Goal: Task Accomplishment & Management: Complete application form

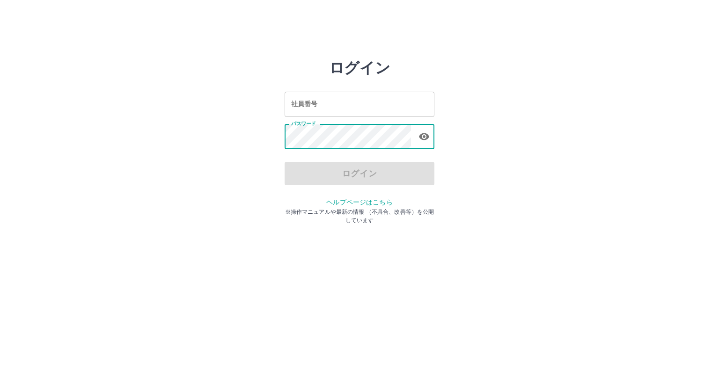
click at [335, 110] on input "社員番号" at bounding box center [360, 104] width 150 height 25
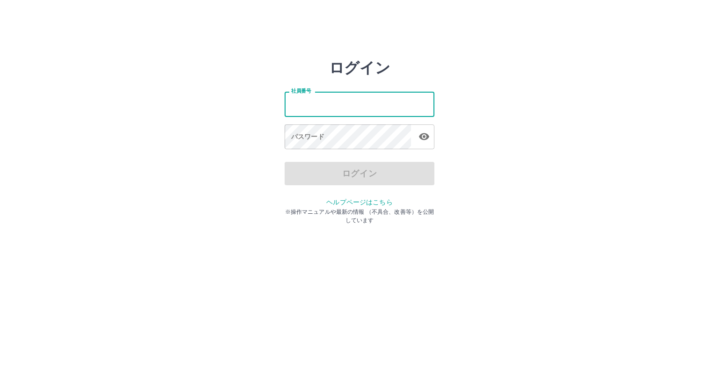
type input "*******"
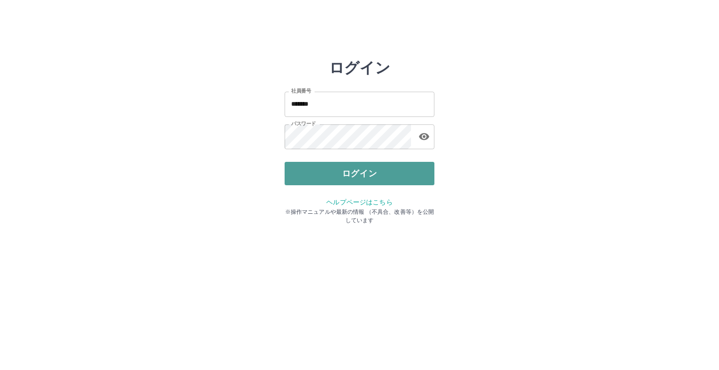
click at [360, 176] on button "ログイン" at bounding box center [360, 173] width 150 height 23
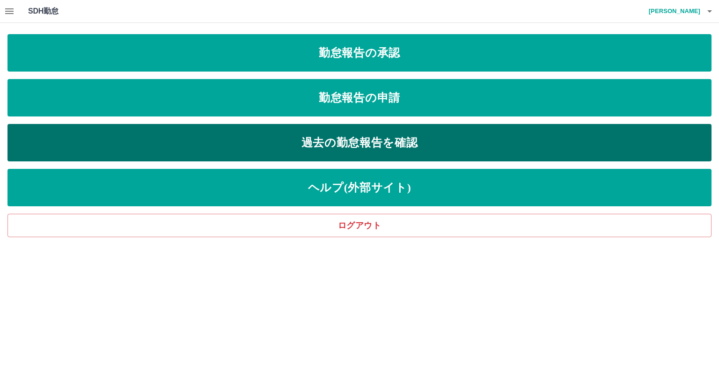
click at [315, 145] on link "過去の勤怠報告を確認" at bounding box center [359, 142] width 704 height 37
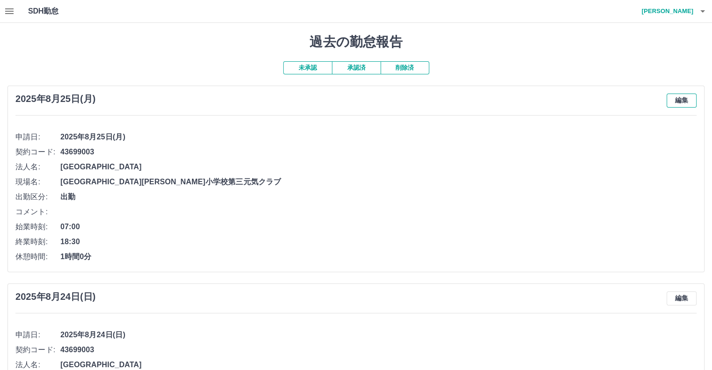
click at [682, 101] on button "編集" at bounding box center [681, 101] width 30 height 14
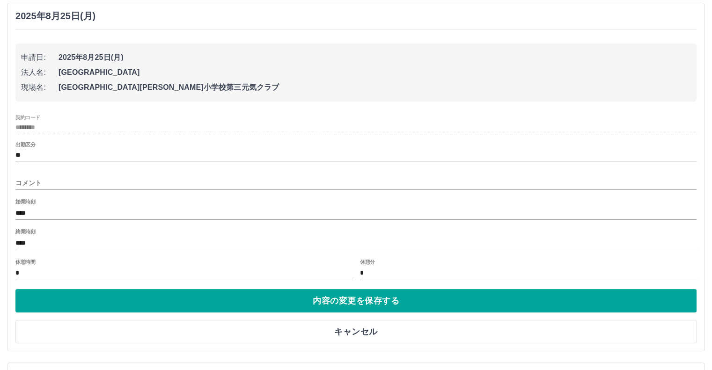
scroll to position [94, 0]
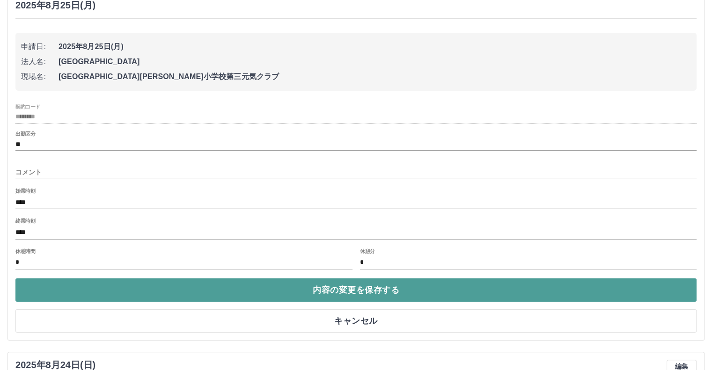
click at [343, 286] on button "内容の変更を保存する" at bounding box center [355, 289] width 681 height 23
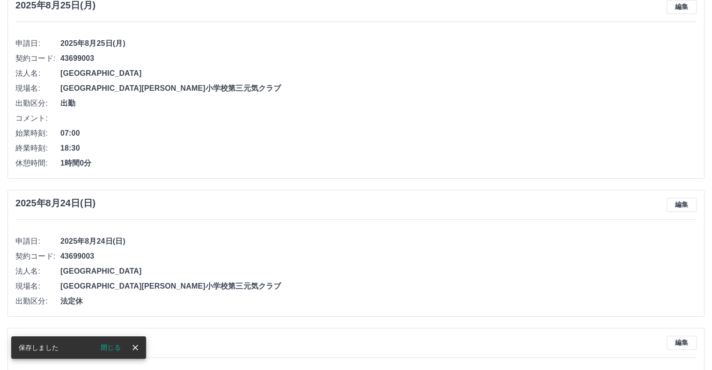
click at [116, 350] on button "閉じる" at bounding box center [110, 348] width 35 height 14
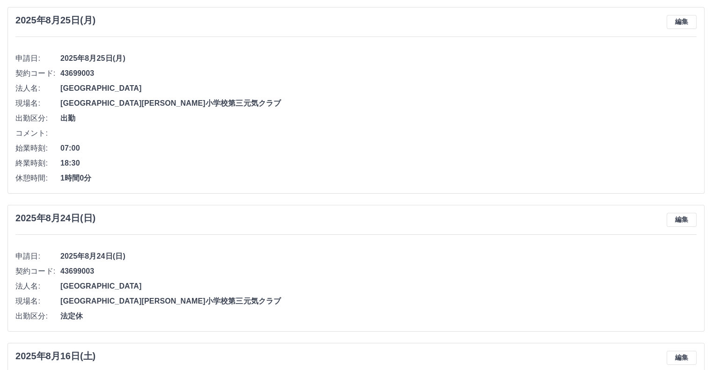
scroll to position [0, 0]
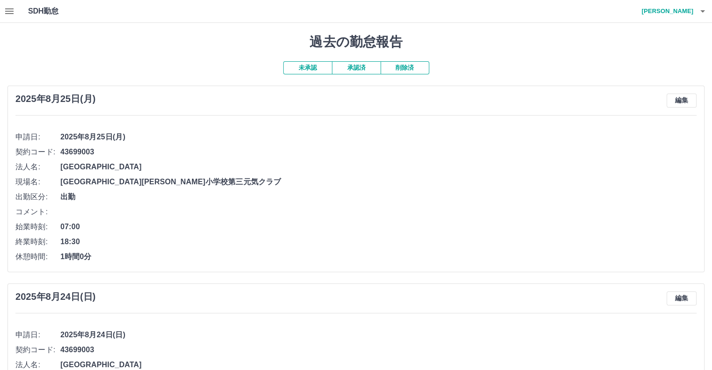
click at [12, 8] on icon "button" at bounding box center [9, 11] width 11 height 11
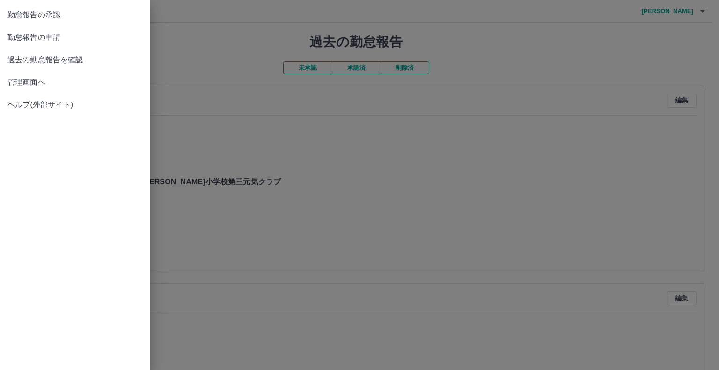
click at [32, 14] on span "勤怠報告の承認" at bounding box center [74, 14] width 135 height 11
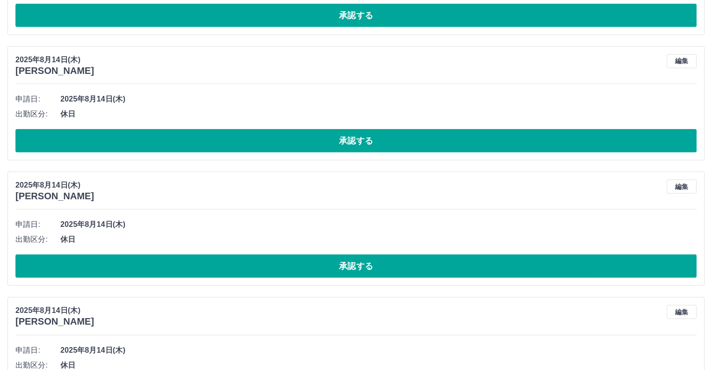
scroll to position [2535, 0]
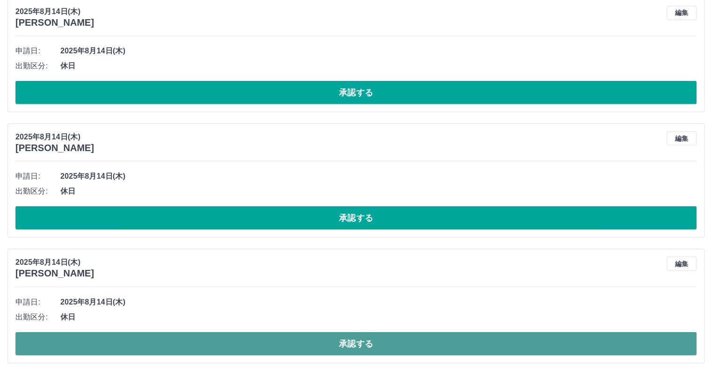
click at [350, 335] on button "承認する" at bounding box center [355, 343] width 681 height 23
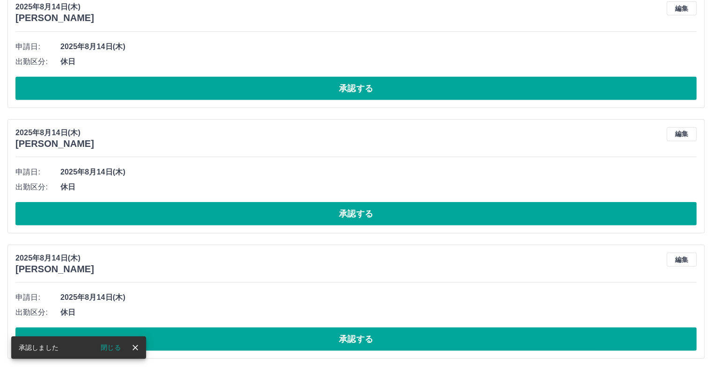
scroll to position [2410, 0]
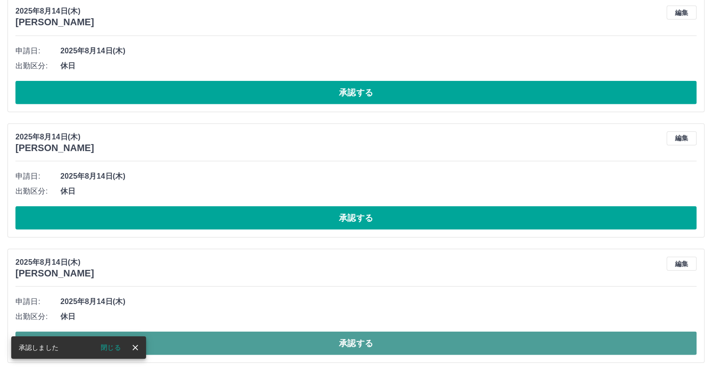
click at [346, 339] on button "承認する" at bounding box center [355, 343] width 681 height 23
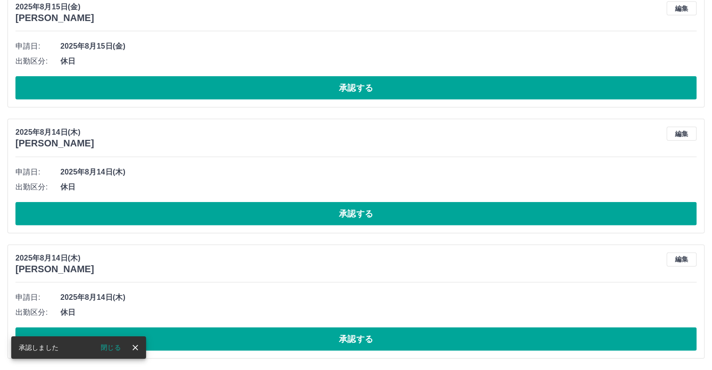
scroll to position [2285, 0]
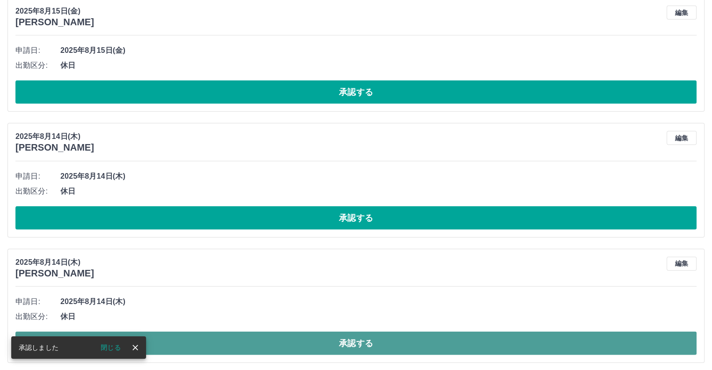
click at [355, 334] on button "承認する" at bounding box center [355, 343] width 681 height 23
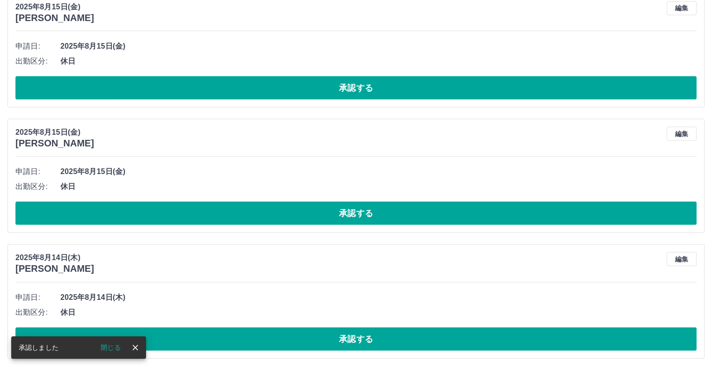
scroll to position [2159, 0]
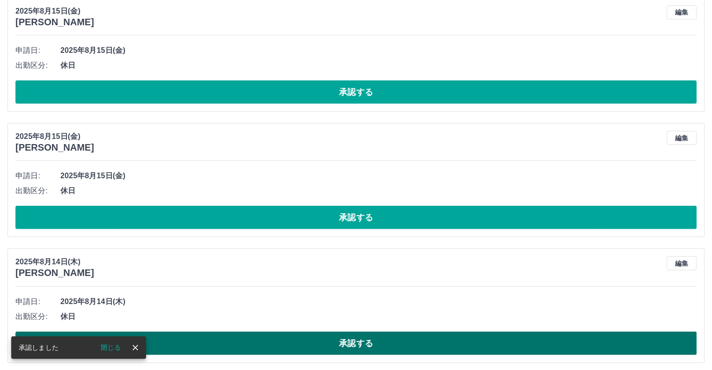
click at [347, 342] on button "承認する" at bounding box center [355, 343] width 681 height 23
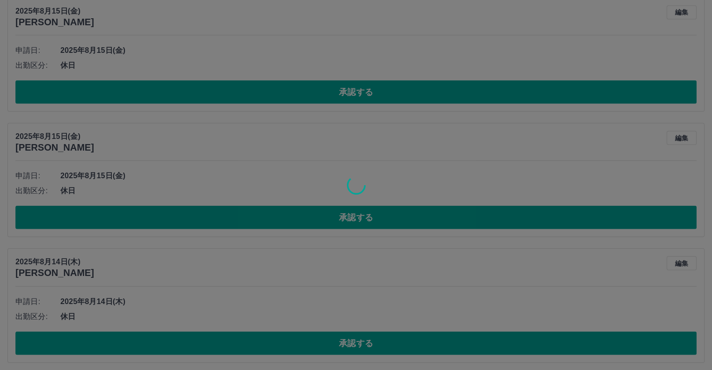
scroll to position [2034, 0]
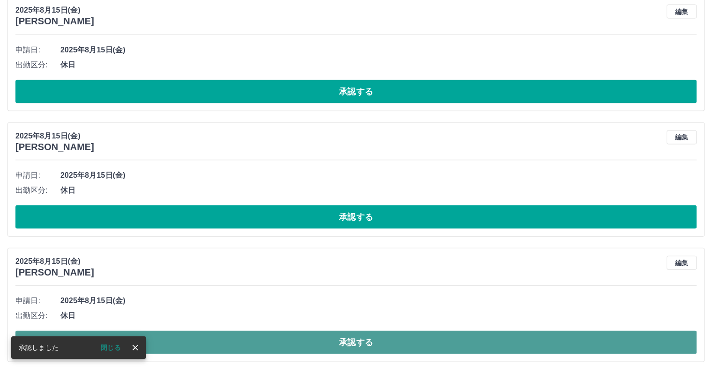
click at [354, 341] on button "承認する" at bounding box center [355, 342] width 681 height 23
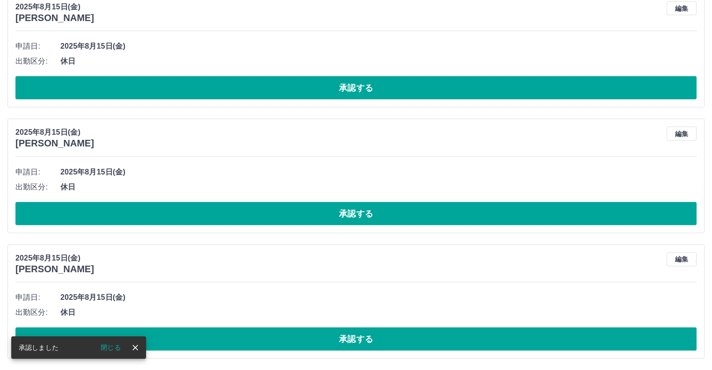
scroll to position [1909, 0]
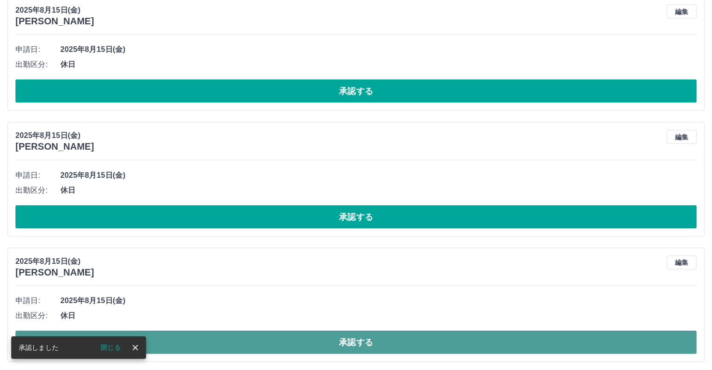
click at [356, 340] on button "承認する" at bounding box center [355, 342] width 681 height 23
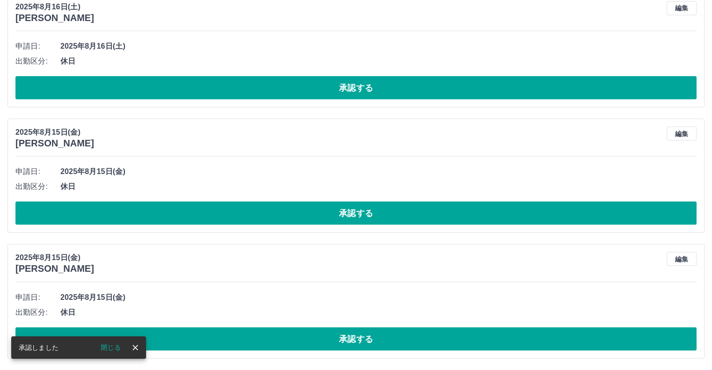
scroll to position [1783, 0]
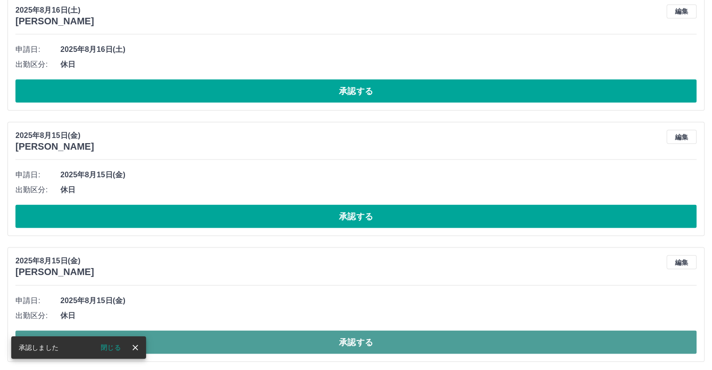
click at [350, 340] on button "承認する" at bounding box center [355, 342] width 681 height 23
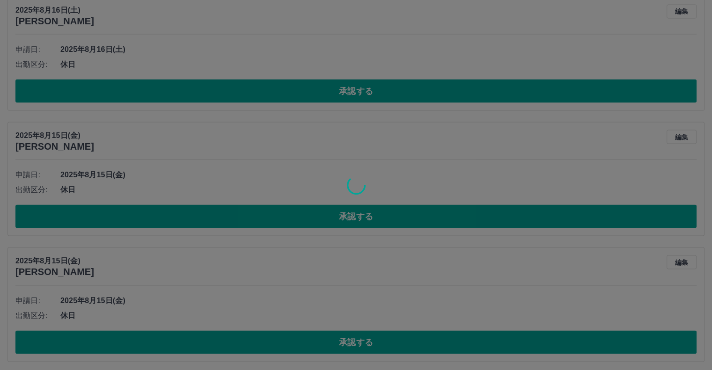
scroll to position [1658, 0]
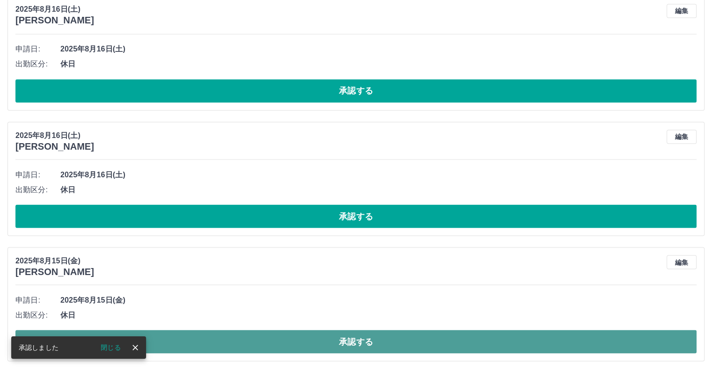
click at [357, 337] on button "承認する" at bounding box center [355, 341] width 681 height 23
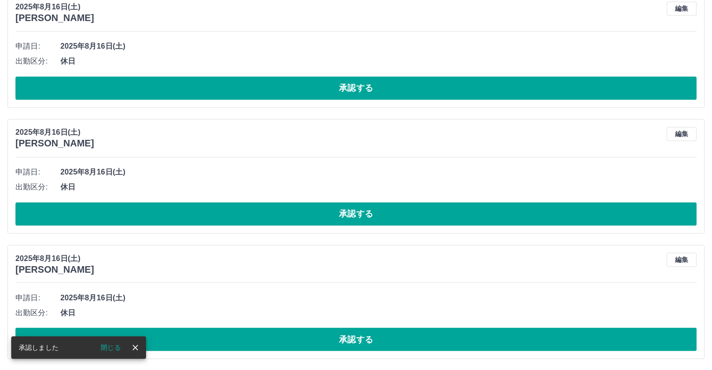
scroll to position [1533, 0]
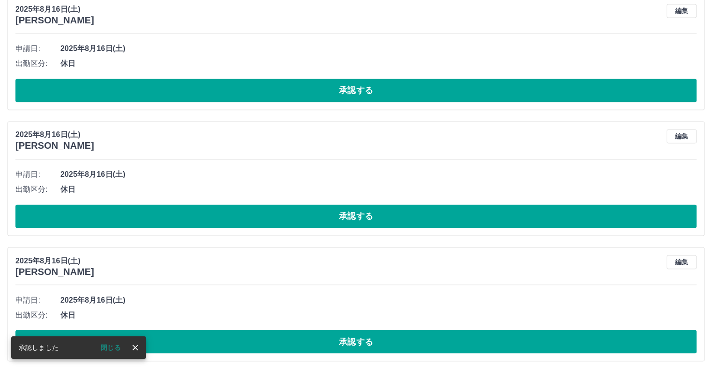
click at [401, 266] on div at bounding box center [356, 185] width 712 height 370
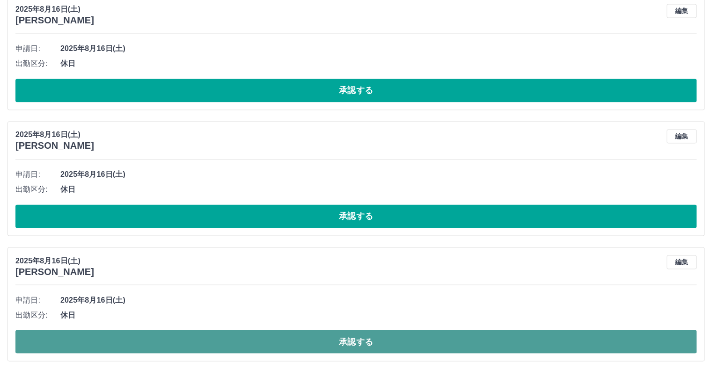
click at [353, 337] on button "承認する" at bounding box center [355, 341] width 681 height 23
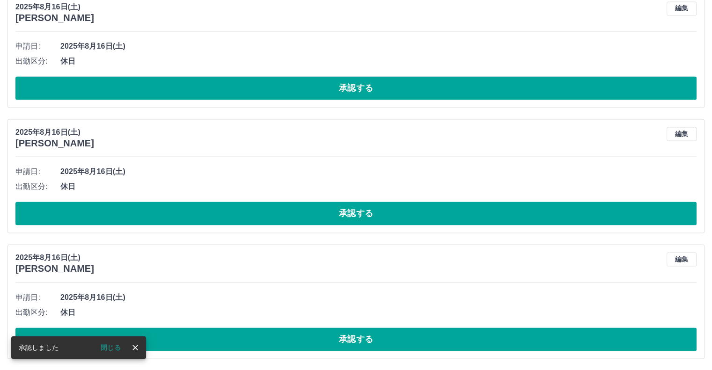
scroll to position [1407, 0]
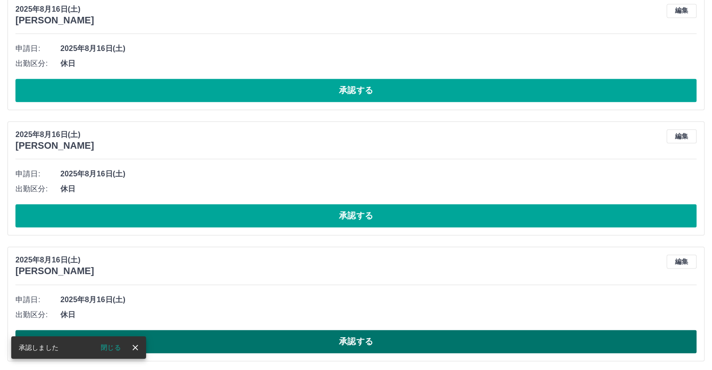
click at [353, 339] on button "承認する" at bounding box center [355, 341] width 681 height 23
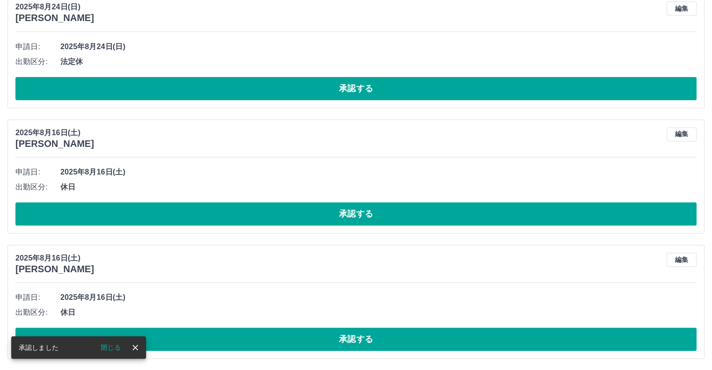
scroll to position [1282, 0]
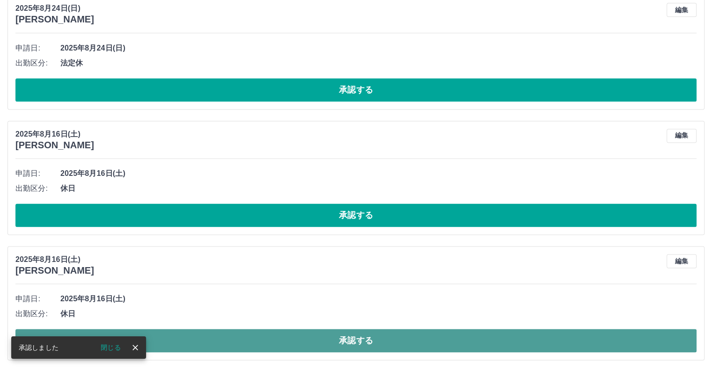
click at [351, 336] on button "承認する" at bounding box center [355, 340] width 681 height 23
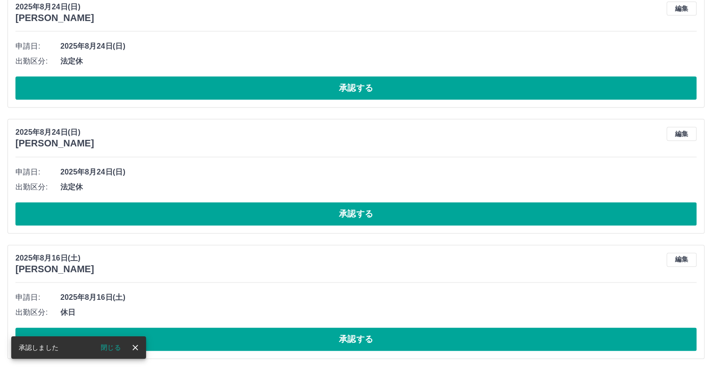
scroll to position [1157, 0]
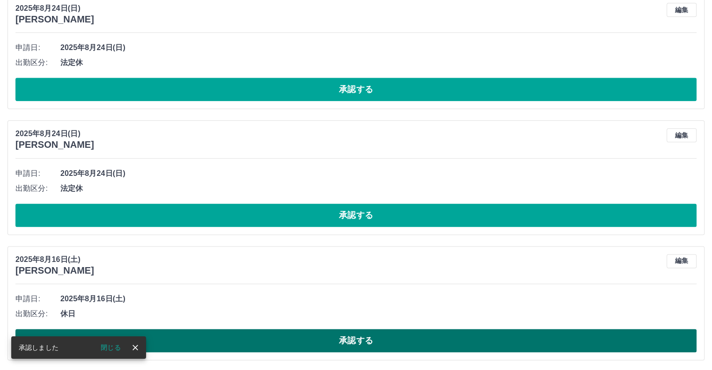
click at [346, 338] on button "承認する" at bounding box center [355, 340] width 681 height 23
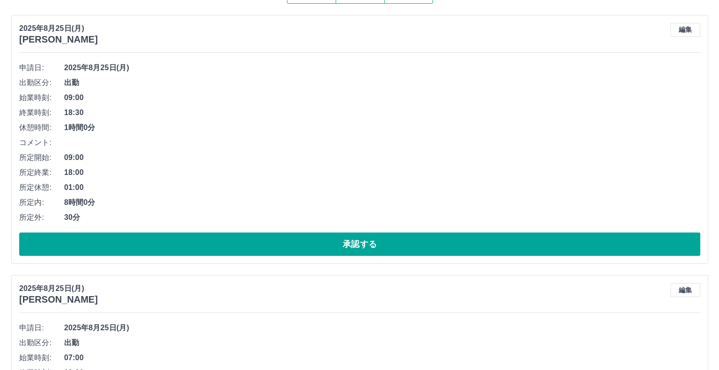
scroll to position [0, 0]
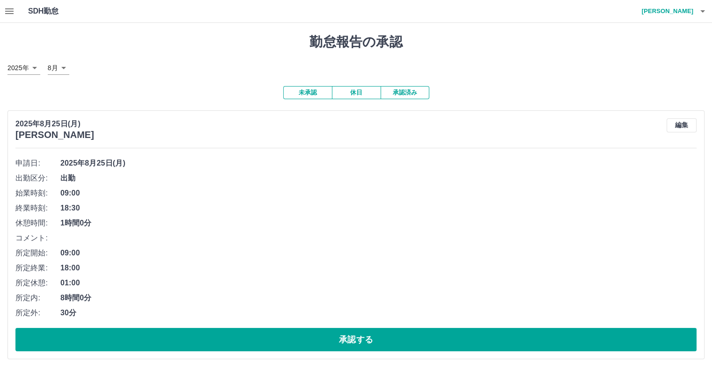
click at [703, 8] on icon "button" at bounding box center [702, 11] width 11 height 11
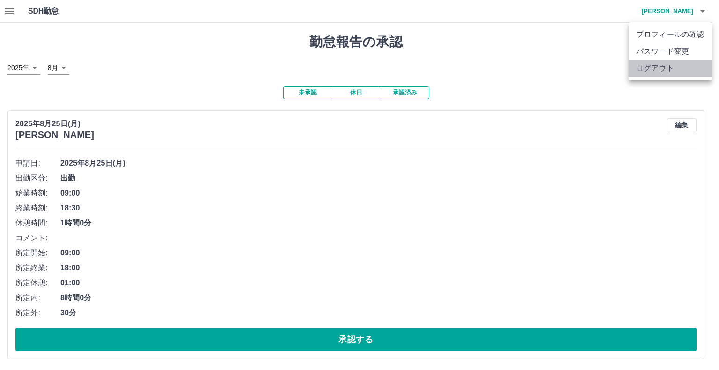
click at [663, 66] on li "ログアウト" at bounding box center [670, 68] width 83 height 17
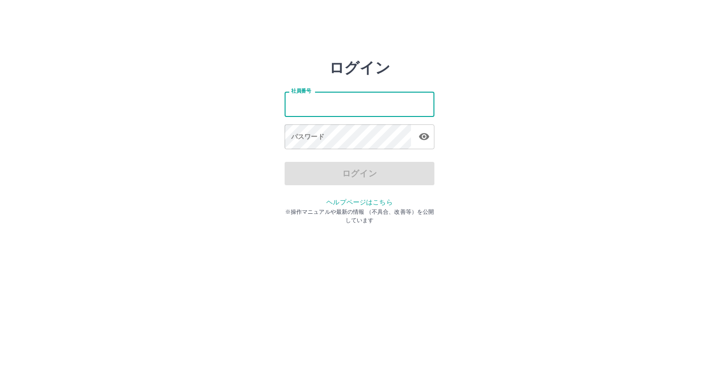
click at [329, 103] on input "社員番号" at bounding box center [360, 104] width 150 height 25
type input "*******"
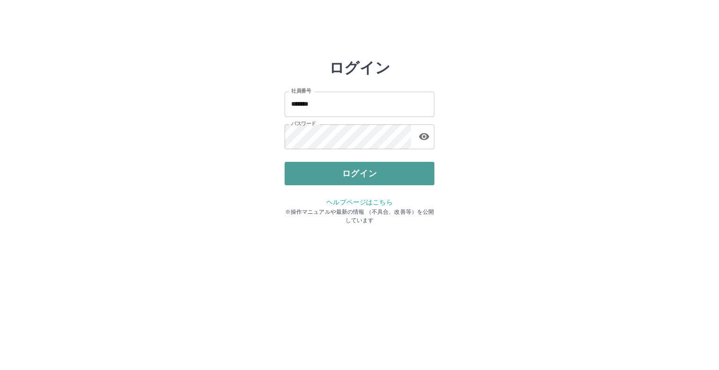
click at [347, 175] on button "ログイン" at bounding box center [360, 173] width 150 height 23
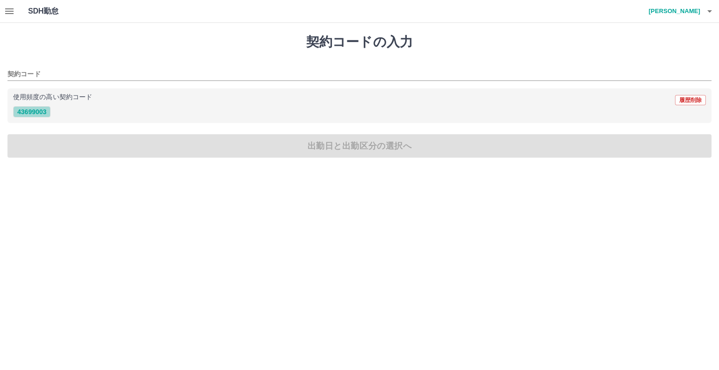
click at [39, 112] on button "43699003" at bounding box center [31, 111] width 37 height 11
type input "********"
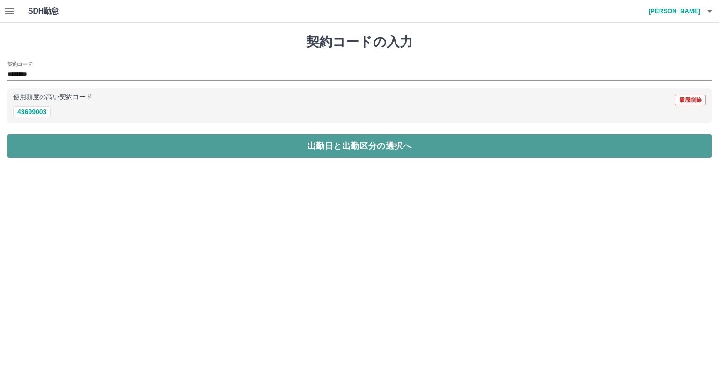
click at [90, 141] on button "出勤日と出勤区分の選択へ" at bounding box center [359, 145] width 704 height 23
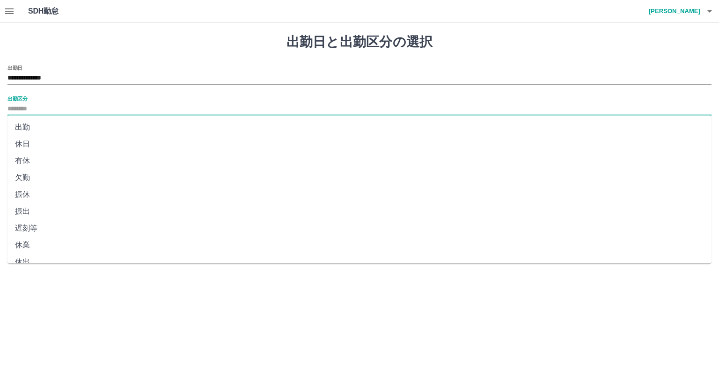
click at [42, 107] on input "出勤区分" at bounding box center [359, 109] width 704 height 12
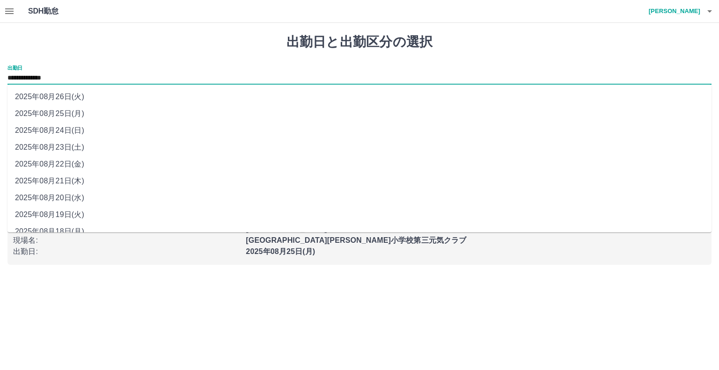
click at [77, 75] on input "**********" at bounding box center [359, 79] width 704 height 12
click at [69, 128] on li "2025年08月24日(日)" at bounding box center [359, 130] width 704 height 17
type input "**********"
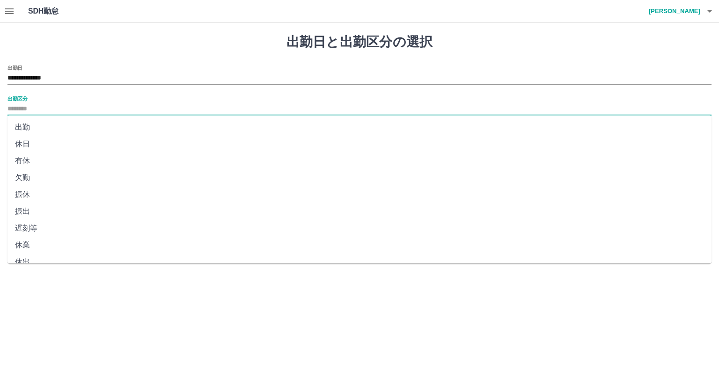
click at [38, 105] on input "出勤区分" at bounding box center [359, 109] width 704 height 12
click at [29, 256] on li "法定休" at bounding box center [359, 256] width 704 height 17
type input "***"
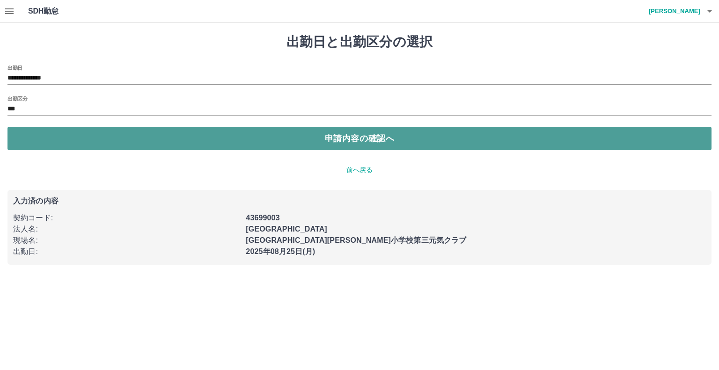
click at [213, 138] on button "申請内容の確認へ" at bounding box center [359, 138] width 704 height 23
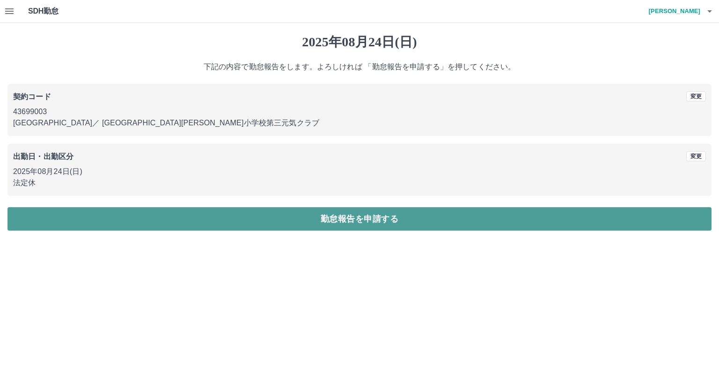
click at [370, 221] on button "勤怠報告を申請する" at bounding box center [359, 218] width 704 height 23
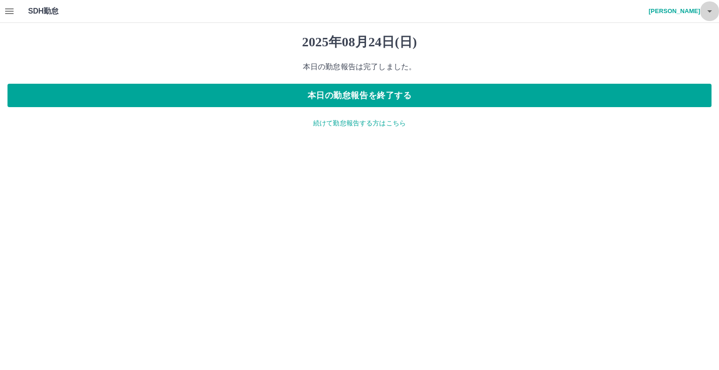
click at [707, 11] on icon "button" at bounding box center [709, 11] width 11 height 11
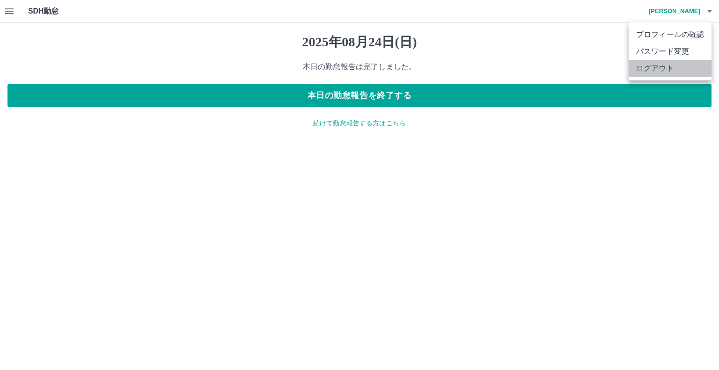
click at [652, 71] on li "ログアウト" at bounding box center [670, 68] width 83 height 17
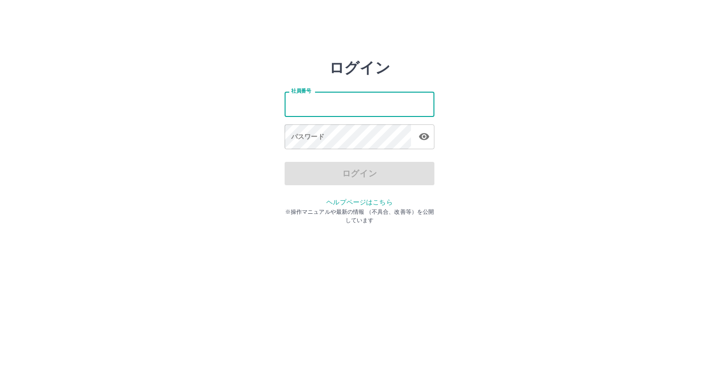
click at [339, 100] on input "社員番号" at bounding box center [360, 104] width 150 height 25
type input "*******"
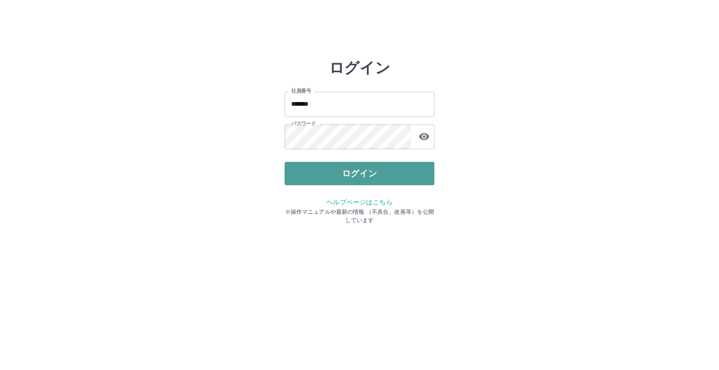
click at [352, 168] on button "ログイン" at bounding box center [360, 173] width 150 height 23
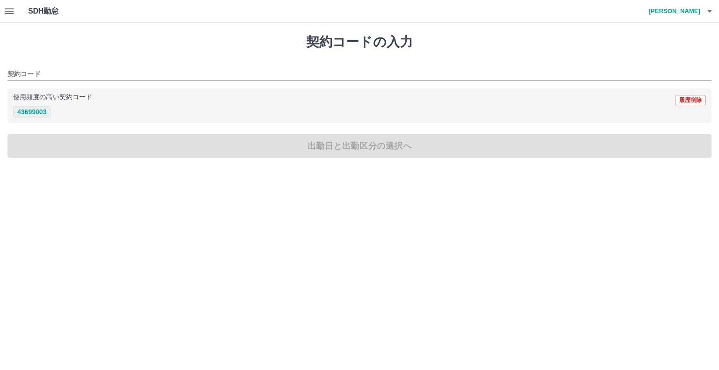
click at [36, 114] on button "43699003" at bounding box center [31, 111] width 37 height 11
type input "********"
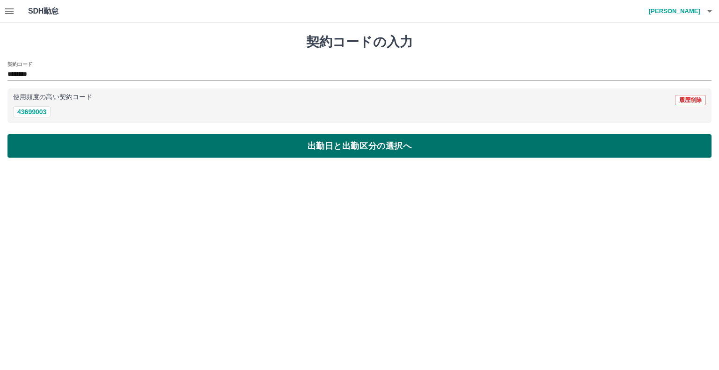
click at [89, 143] on button "出勤日と出勤区分の選択へ" at bounding box center [359, 145] width 704 height 23
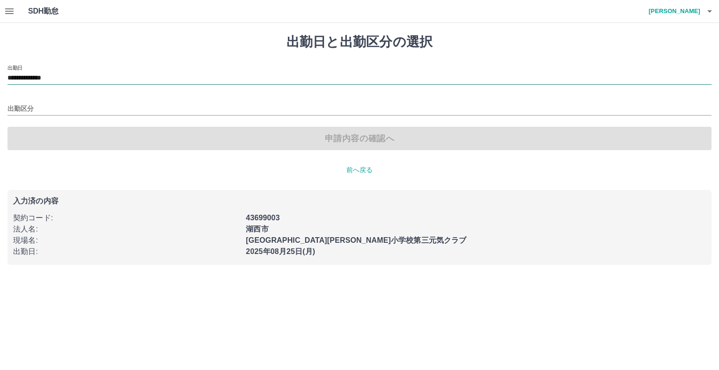
click at [77, 74] on input "**********" at bounding box center [359, 79] width 704 height 12
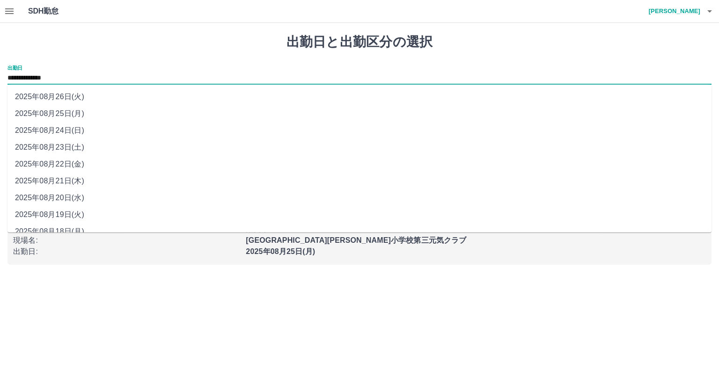
click at [81, 132] on li "2025年08月24日(日)" at bounding box center [359, 130] width 704 height 17
type input "**********"
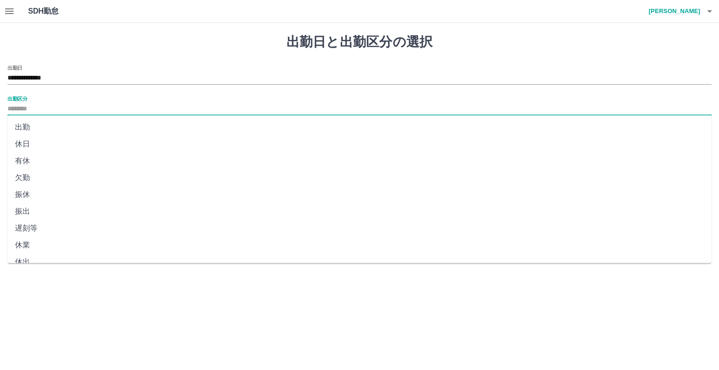
click at [46, 110] on input "出勤区分" at bounding box center [359, 109] width 704 height 12
click at [28, 232] on li "法定休" at bounding box center [359, 234] width 704 height 17
type input "***"
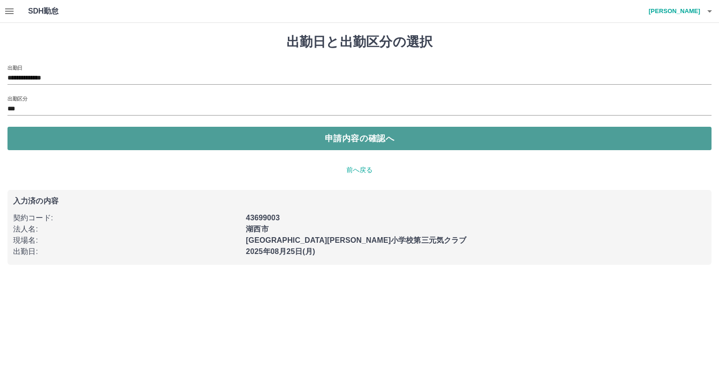
click at [362, 139] on button "申請内容の確認へ" at bounding box center [359, 138] width 704 height 23
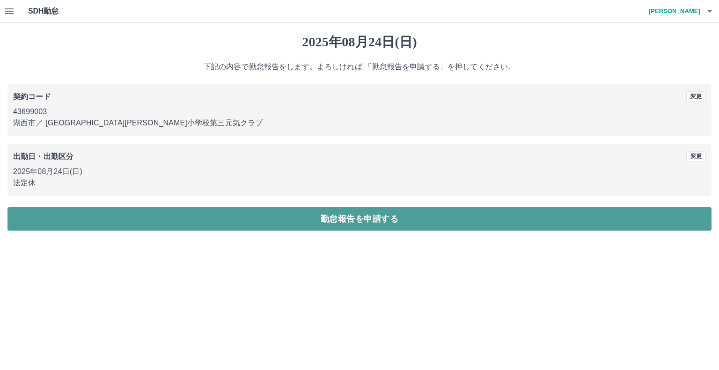
click at [361, 219] on button "勤怠報告を申請する" at bounding box center [359, 218] width 704 height 23
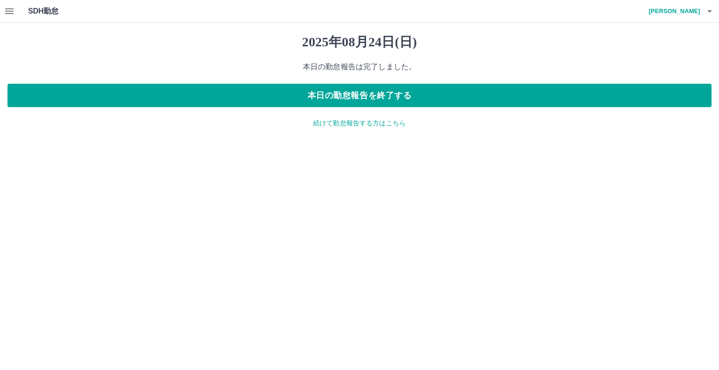
click at [711, 9] on icon "button" at bounding box center [709, 11] width 11 height 11
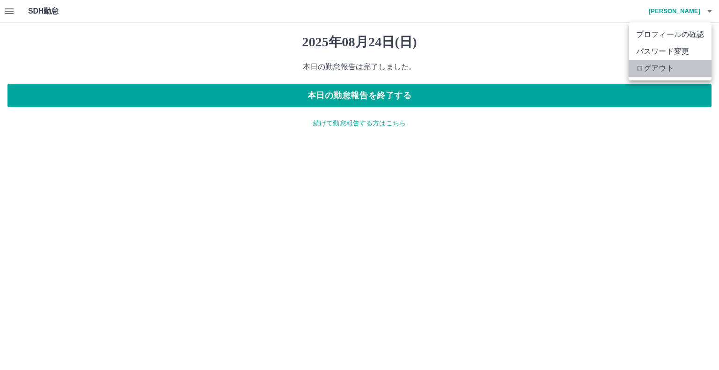
click at [655, 67] on li "ログアウト" at bounding box center [670, 68] width 83 height 17
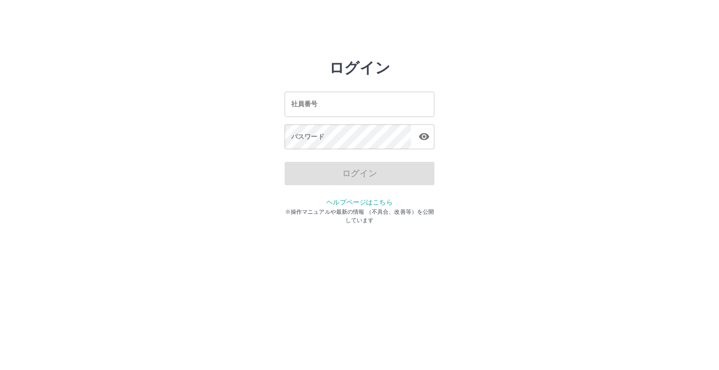
click at [304, 102] on input "社員番号" at bounding box center [360, 104] width 150 height 25
type input "*******"
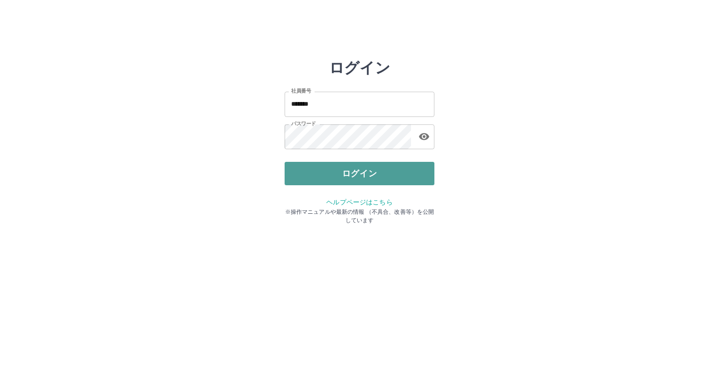
click at [349, 175] on button "ログイン" at bounding box center [360, 173] width 150 height 23
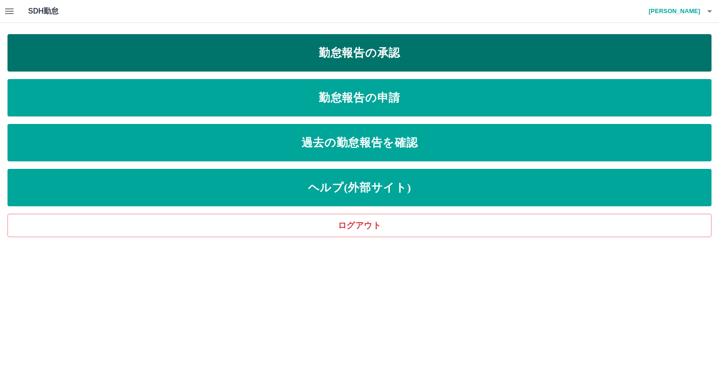
click at [161, 50] on link "勤怠報告の承認" at bounding box center [359, 52] width 704 height 37
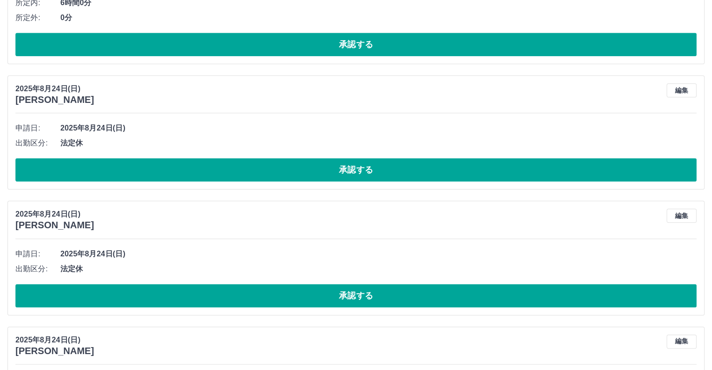
scroll to position [1282, 0]
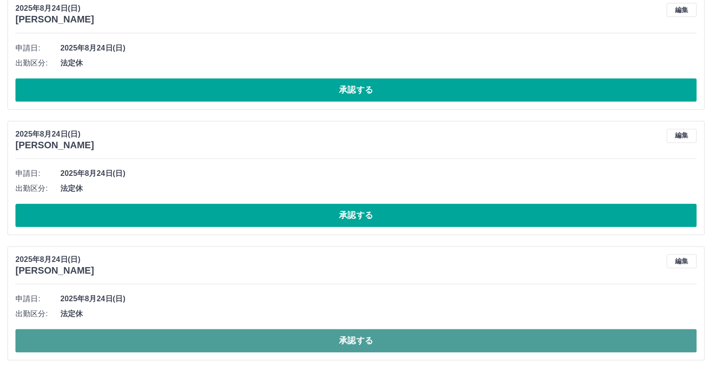
click at [353, 341] on button "承認する" at bounding box center [355, 340] width 681 height 23
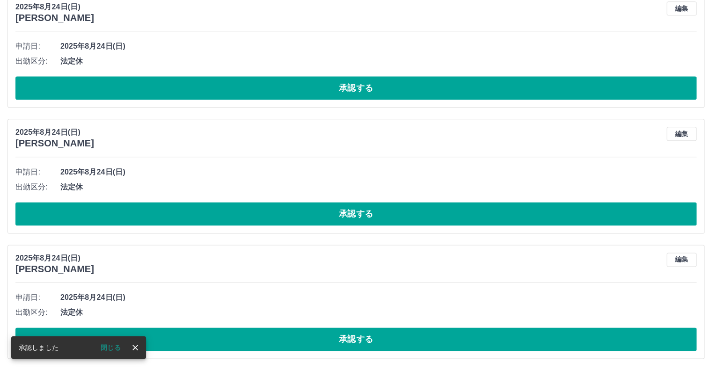
scroll to position [1157, 0]
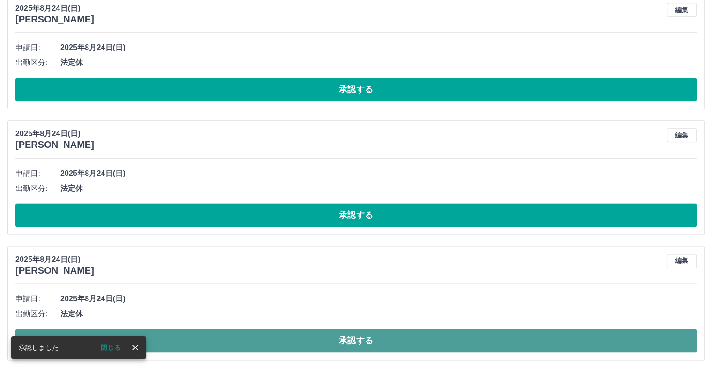
click at [357, 337] on button "承認する" at bounding box center [355, 340] width 681 height 23
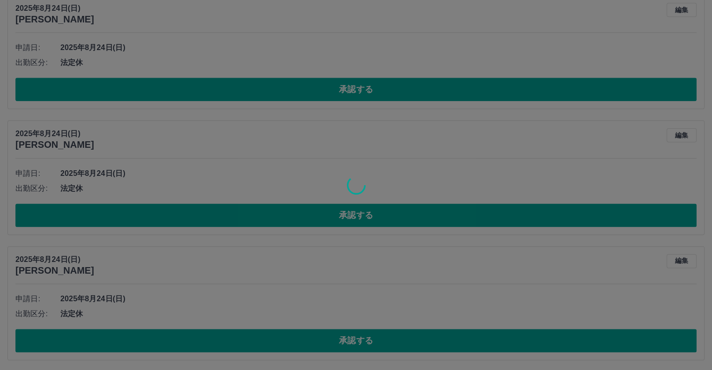
click at [364, 305] on div at bounding box center [356, 185] width 712 height 370
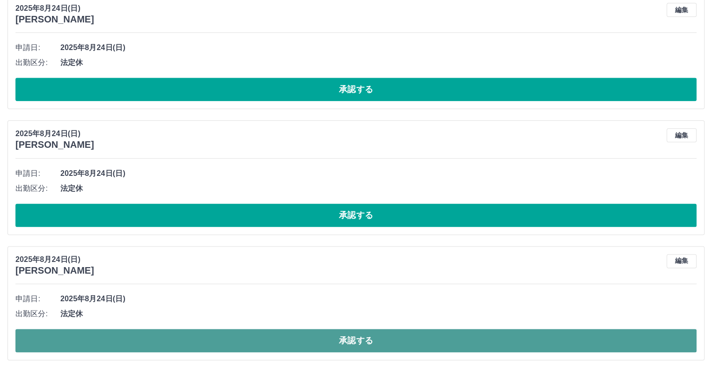
click at [353, 338] on button "承認する" at bounding box center [355, 340] width 681 height 23
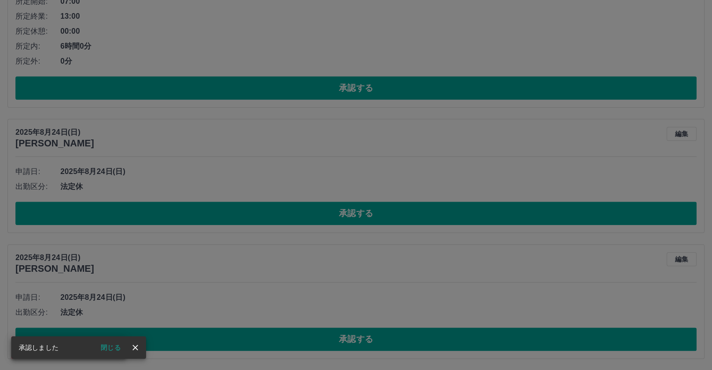
scroll to position [1032, 0]
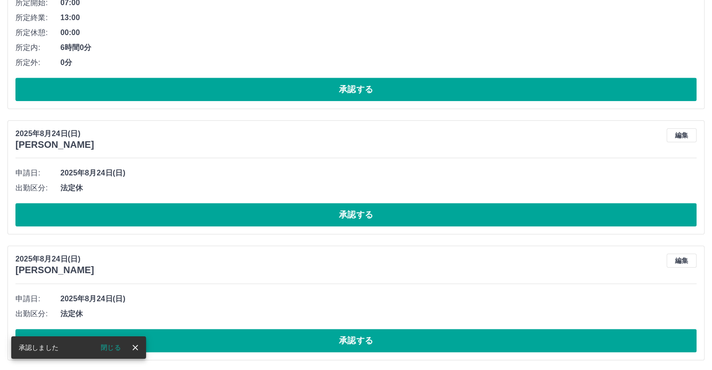
click at [295, 299] on span "2025年8月24日(日)" at bounding box center [378, 298] width 636 height 11
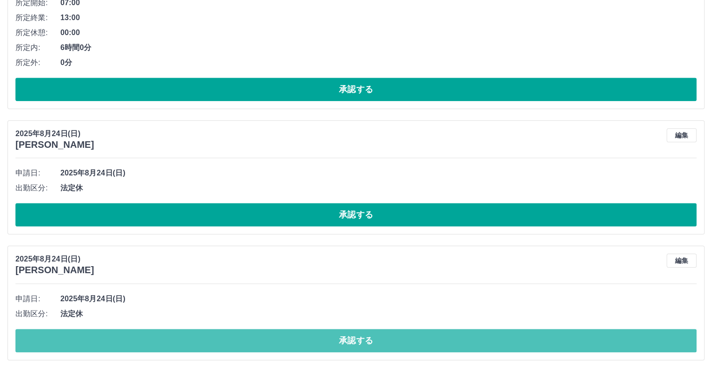
drag, startPoint x: 358, startPoint y: 338, endPoint x: 367, endPoint y: 330, distance: 12.3
click at [359, 338] on button "承認する" at bounding box center [355, 340] width 681 height 23
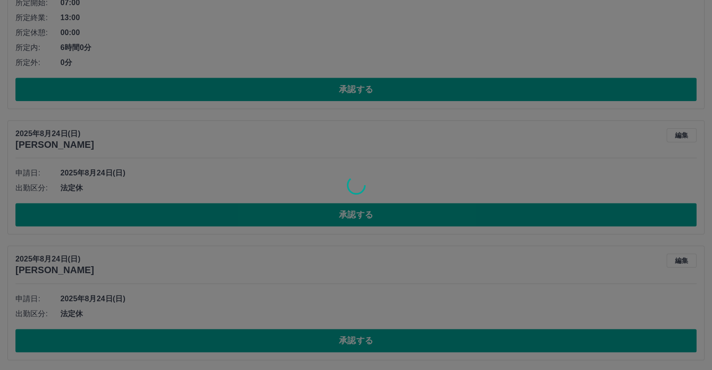
scroll to position [906, 0]
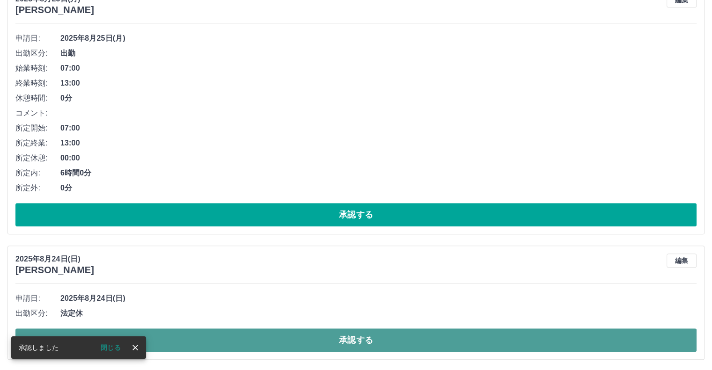
click at [347, 340] on button "承認する" at bounding box center [355, 340] width 681 height 23
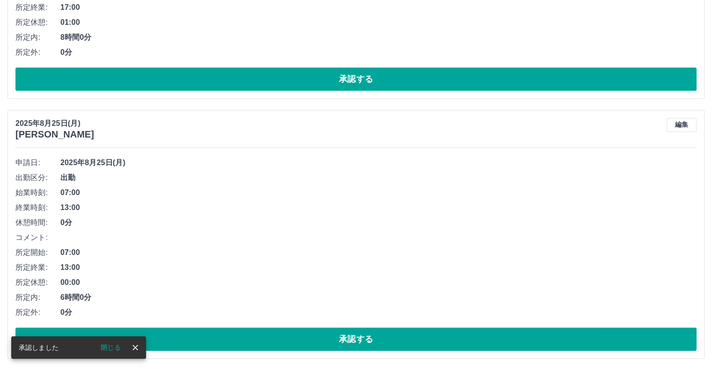
scroll to position [781, 0]
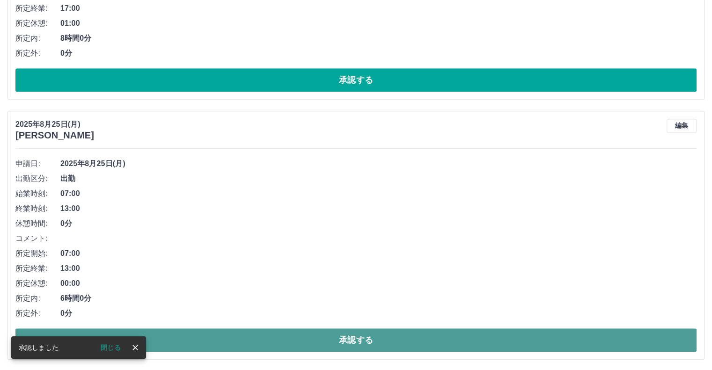
click at [345, 337] on button "承認する" at bounding box center [355, 340] width 681 height 23
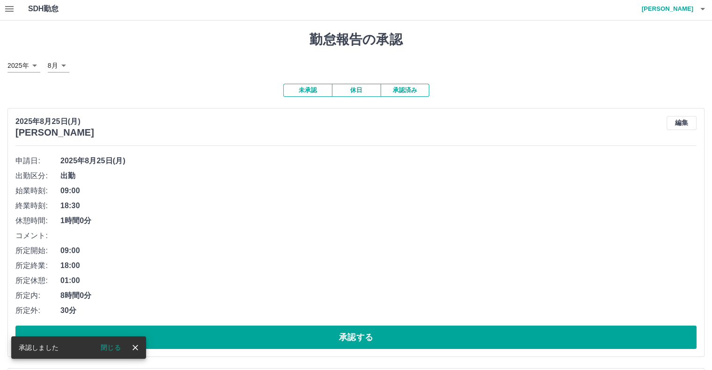
scroll to position [0, 0]
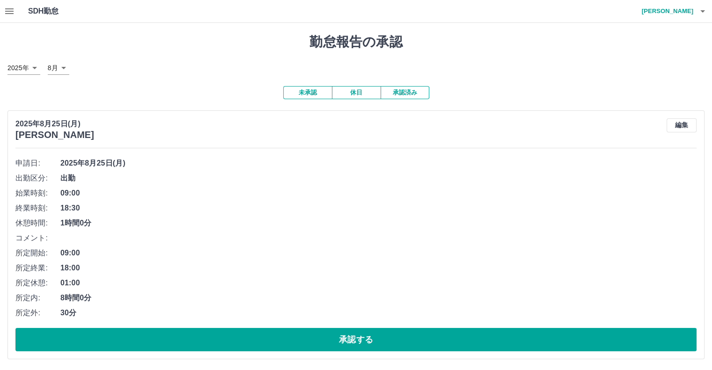
click at [7, 7] on icon "button" at bounding box center [9, 11] width 11 height 11
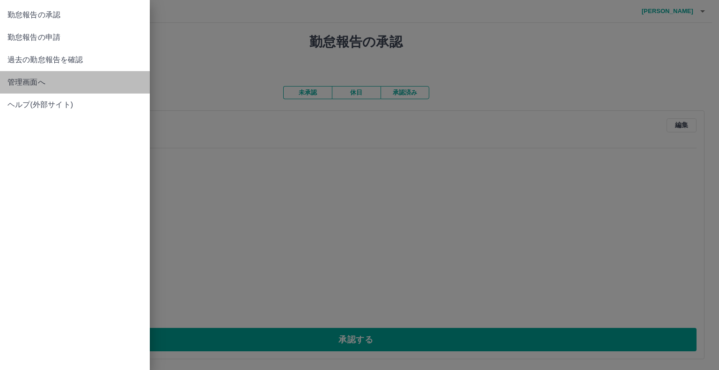
click at [30, 83] on span "管理画面へ" at bounding box center [74, 82] width 135 height 11
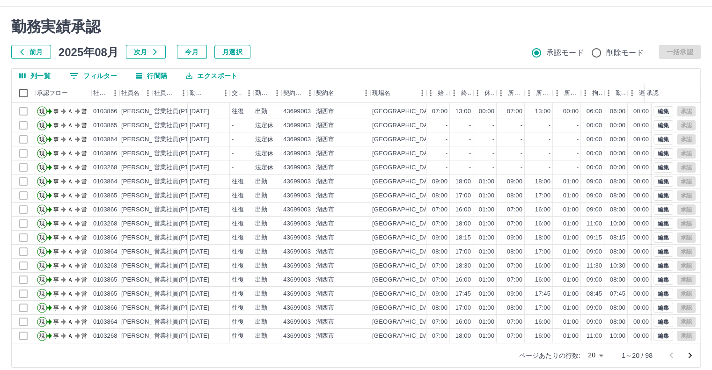
scroll to position [25, 0]
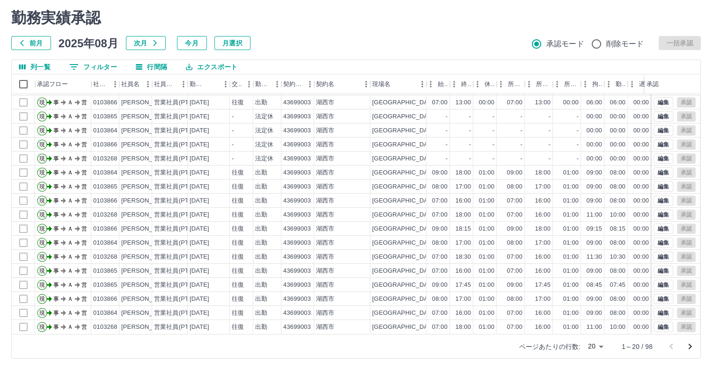
click at [690, 346] on icon "次のページへ" at bounding box center [689, 347] width 3 height 6
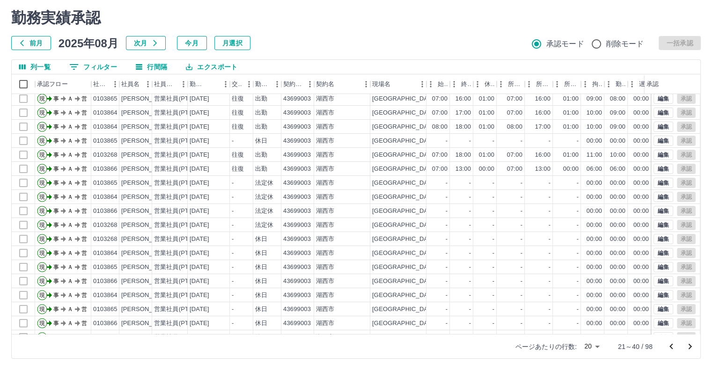
scroll to position [47, 0]
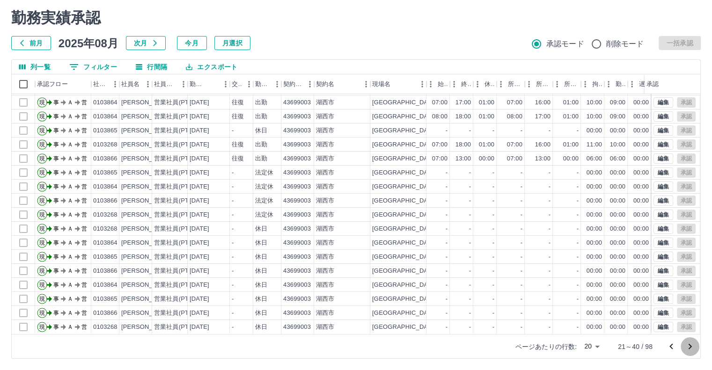
click at [690, 349] on icon "次のページへ" at bounding box center [689, 346] width 11 height 11
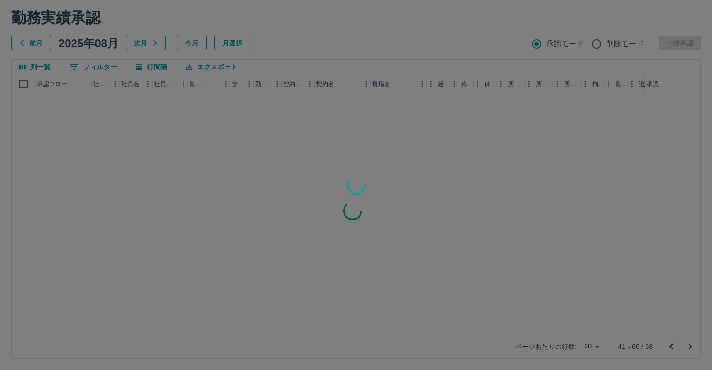
scroll to position [0, 0]
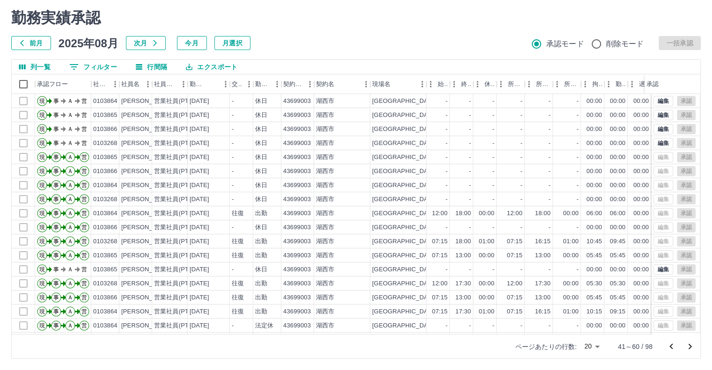
click at [671, 345] on icon "前のページへ" at bounding box center [670, 347] width 3 height 6
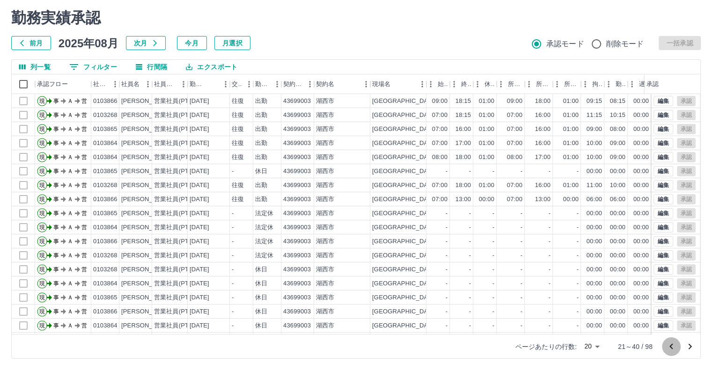
click at [671, 345] on icon "前のページへ" at bounding box center [670, 347] width 3 height 6
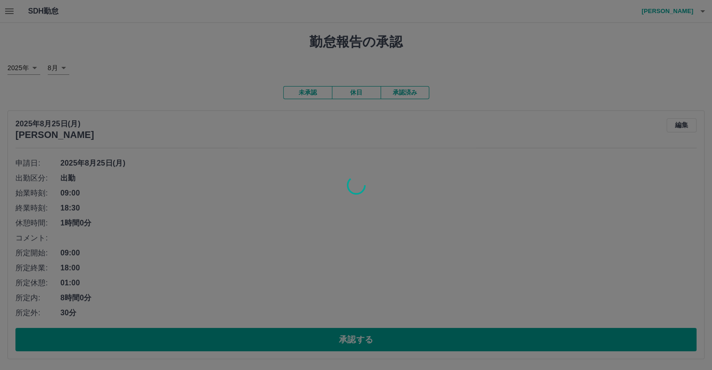
click at [157, 64] on div at bounding box center [356, 185] width 712 height 370
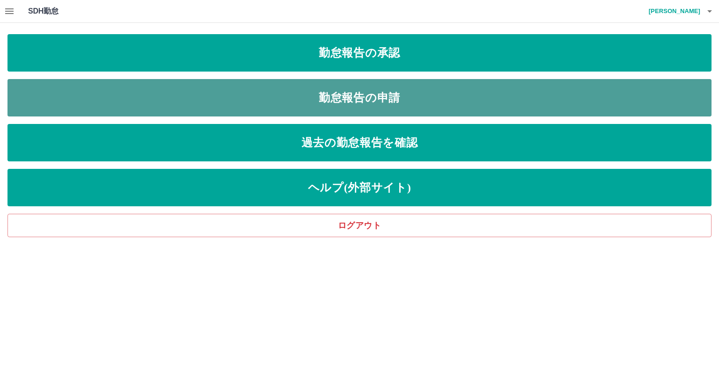
click at [351, 101] on link "勤怠報告の申請" at bounding box center [359, 97] width 704 height 37
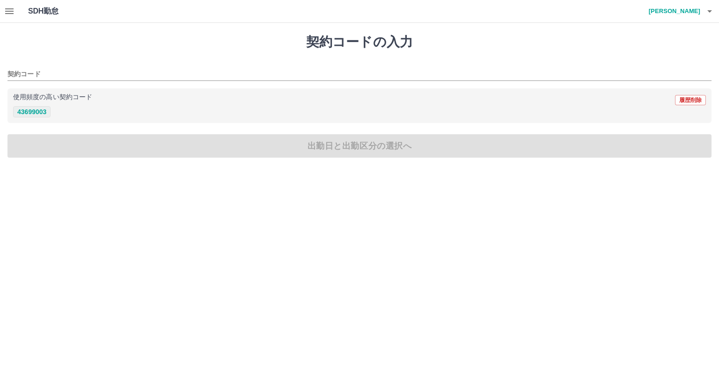
click at [43, 111] on button "43699003" at bounding box center [31, 111] width 37 height 11
type input "********"
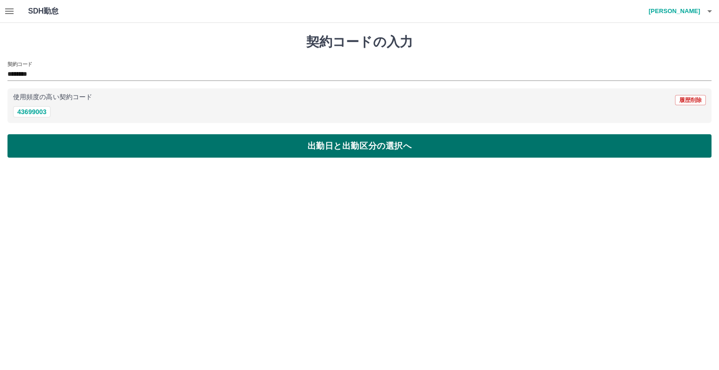
click at [87, 139] on button "出勤日と出勤区分の選択へ" at bounding box center [359, 145] width 704 height 23
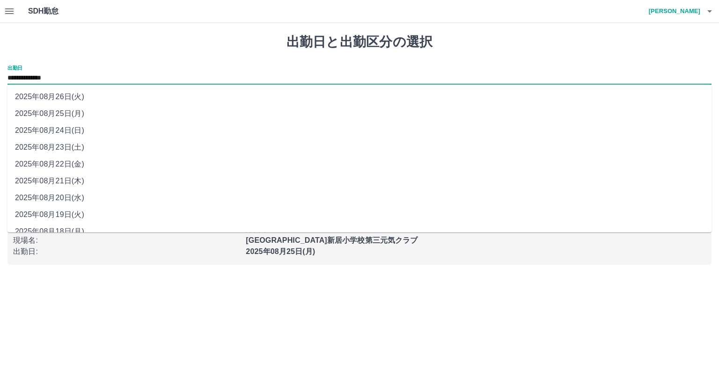
click at [72, 79] on input "**********" at bounding box center [359, 79] width 704 height 12
click at [71, 147] on li "2025年08月23日(土)" at bounding box center [359, 147] width 704 height 17
type input "**********"
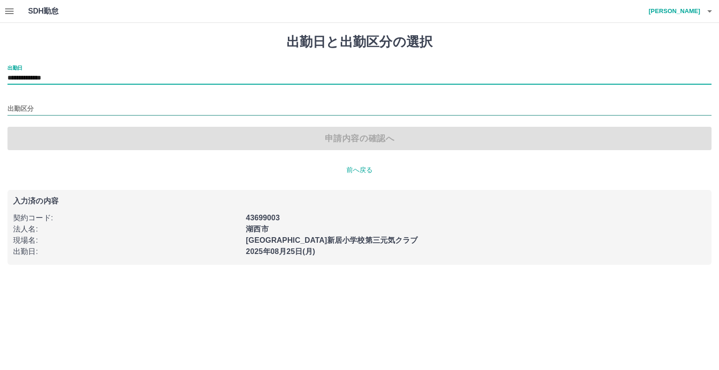
click at [41, 106] on input "出勤区分" at bounding box center [359, 109] width 704 height 12
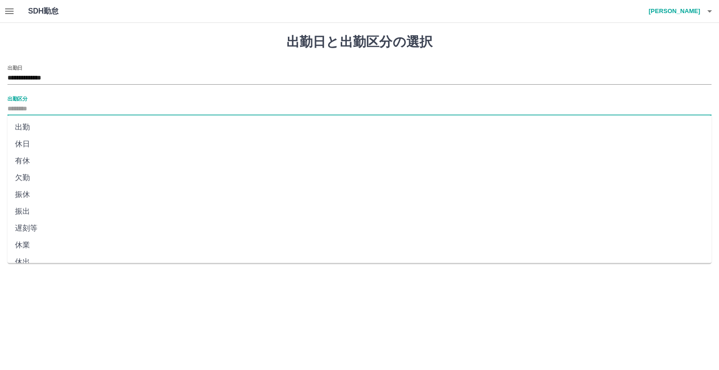
click at [19, 146] on li "休日" at bounding box center [359, 144] width 704 height 17
type input "**"
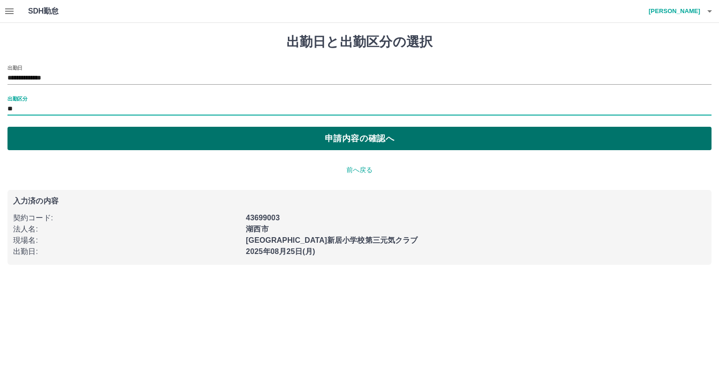
click at [363, 140] on button "申請内容の確認へ" at bounding box center [359, 138] width 704 height 23
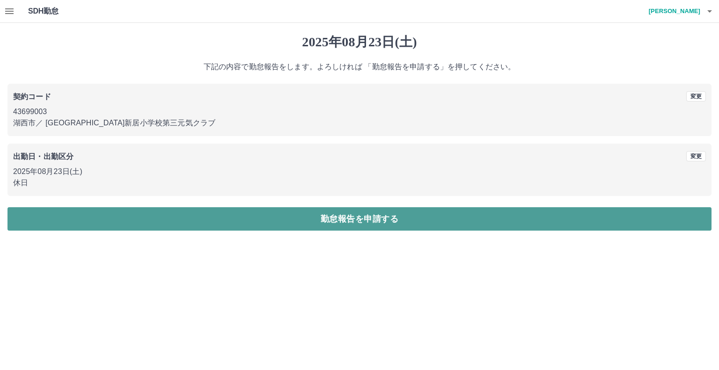
click at [375, 217] on button "勤怠報告を申請する" at bounding box center [359, 218] width 704 height 23
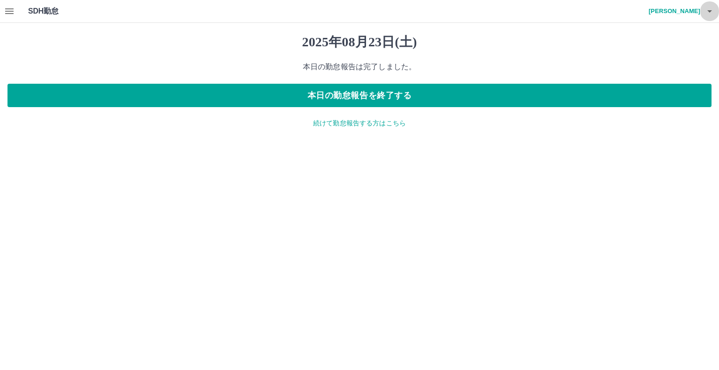
click at [710, 10] on icon "button" at bounding box center [709, 11] width 5 height 2
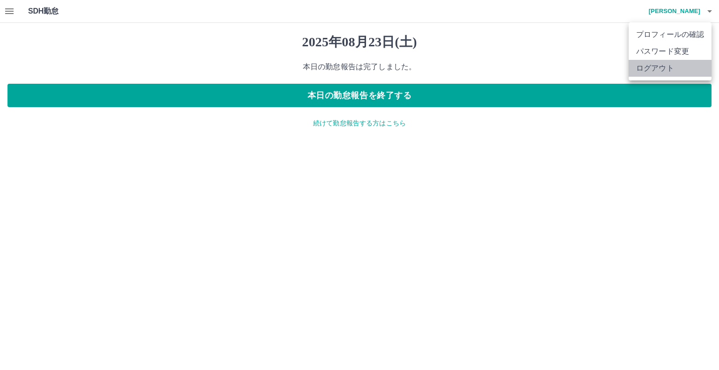
click at [662, 71] on li "ログアウト" at bounding box center [670, 68] width 83 height 17
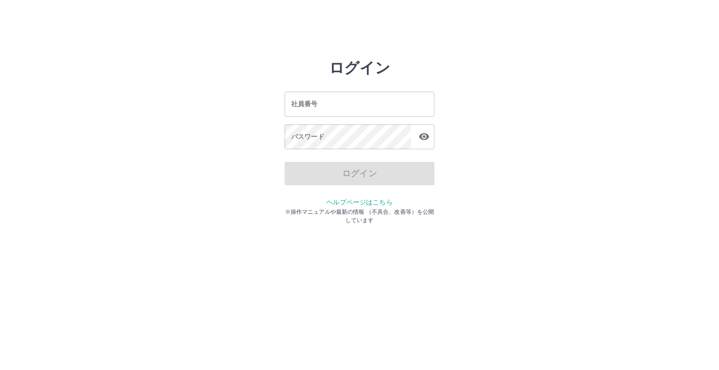
click at [289, 106] on input "社員番号" at bounding box center [360, 104] width 150 height 25
type input "*******"
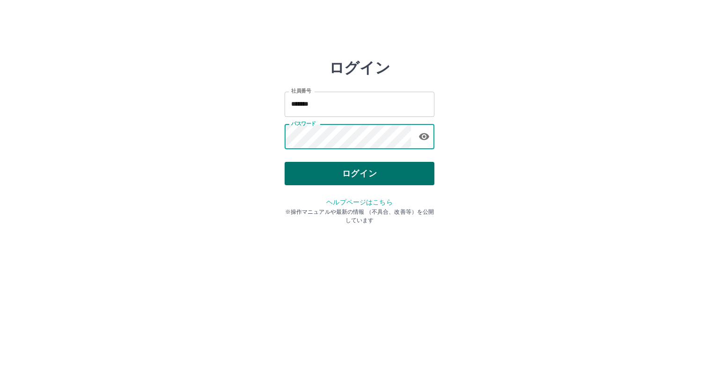
click at [375, 171] on button "ログイン" at bounding box center [360, 173] width 150 height 23
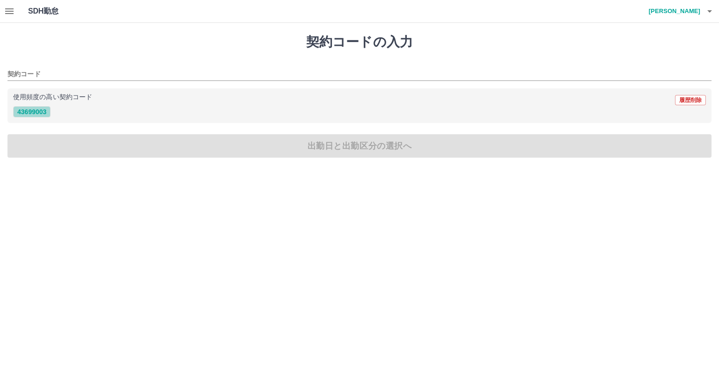
click at [37, 111] on button "43699003" at bounding box center [31, 111] width 37 height 11
type input "********"
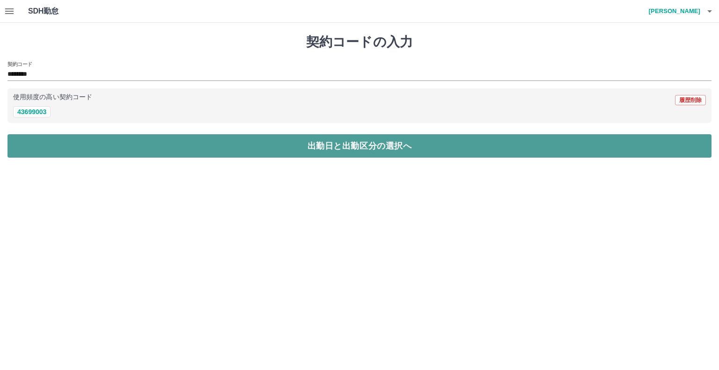
click at [112, 154] on button "出勤日と出勤区分の選択へ" at bounding box center [359, 145] width 704 height 23
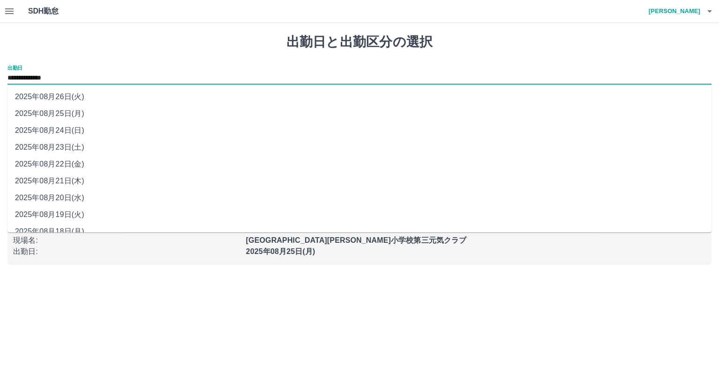
click at [77, 74] on input "**********" at bounding box center [359, 79] width 704 height 12
click at [69, 147] on li "2025年08月23日(土)" at bounding box center [359, 147] width 704 height 17
type input "**********"
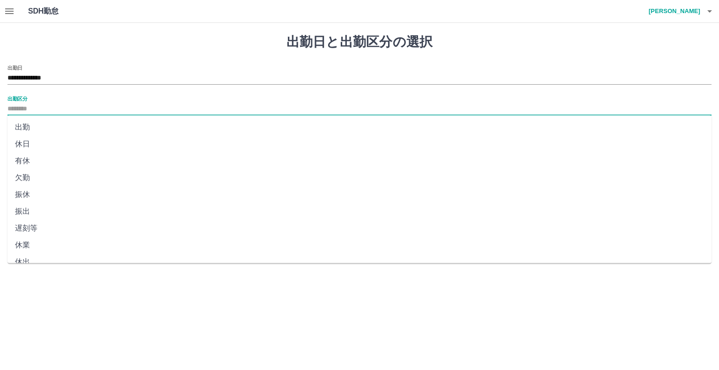
click at [46, 106] on input "出勤区分" at bounding box center [359, 109] width 704 height 12
drag, startPoint x: 20, startPoint y: 141, endPoint x: 37, endPoint y: 145, distance: 17.3
click at [20, 142] on li "休日" at bounding box center [359, 144] width 704 height 17
type input "**"
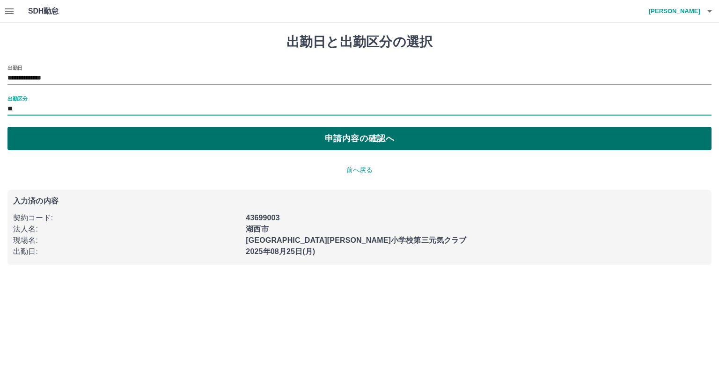
click at [354, 135] on button "申請内容の確認へ" at bounding box center [359, 138] width 704 height 23
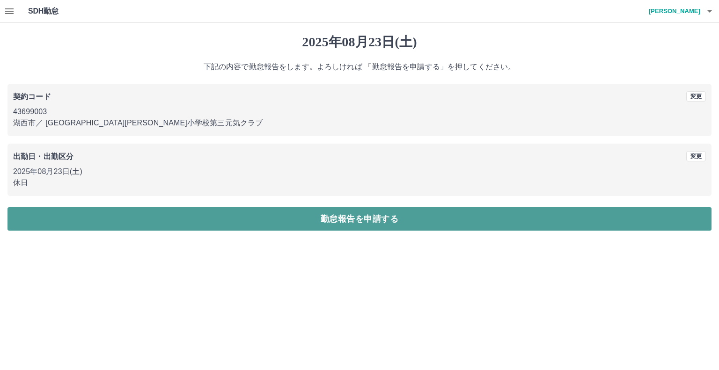
click at [358, 219] on button "勤怠報告を申請する" at bounding box center [359, 218] width 704 height 23
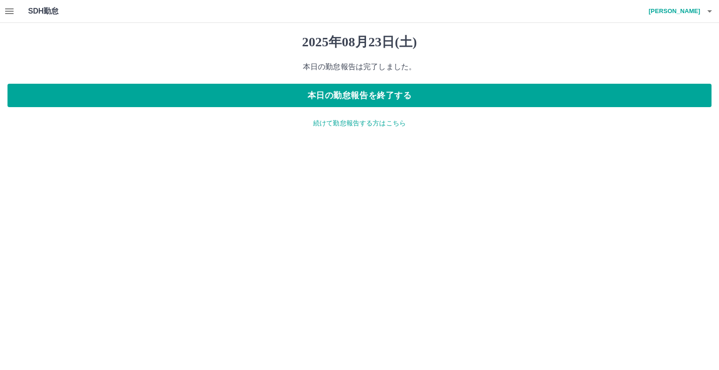
click at [710, 10] on icon "button" at bounding box center [709, 11] width 5 height 2
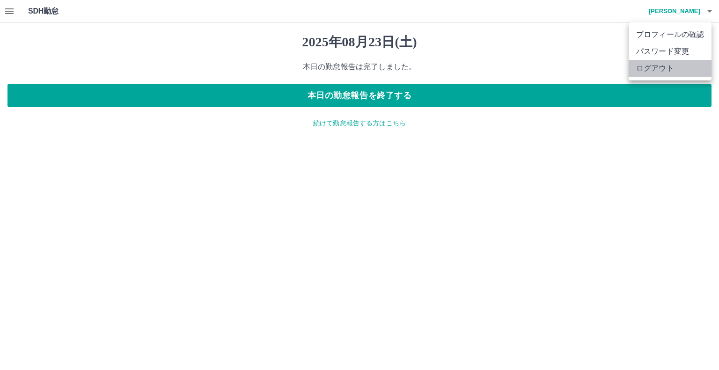
click at [665, 70] on li "ログアウト" at bounding box center [670, 68] width 83 height 17
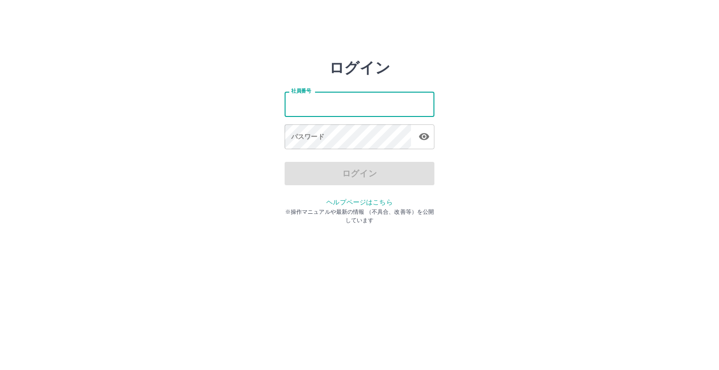
click at [315, 107] on input "社員番号" at bounding box center [360, 104] width 150 height 25
type input "*******"
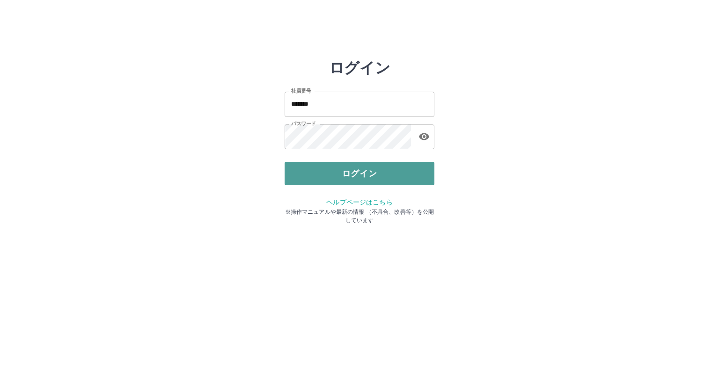
click at [367, 173] on button "ログイン" at bounding box center [360, 173] width 150 height 23
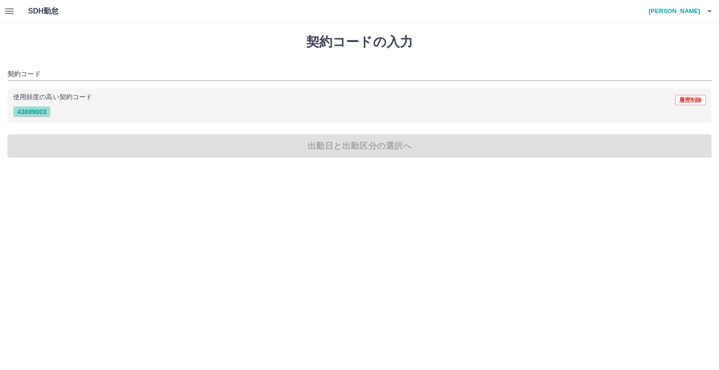
click at [38, 110] on button "43699003" at bounding box center [31, 111] width 37 height 11
type input "********"
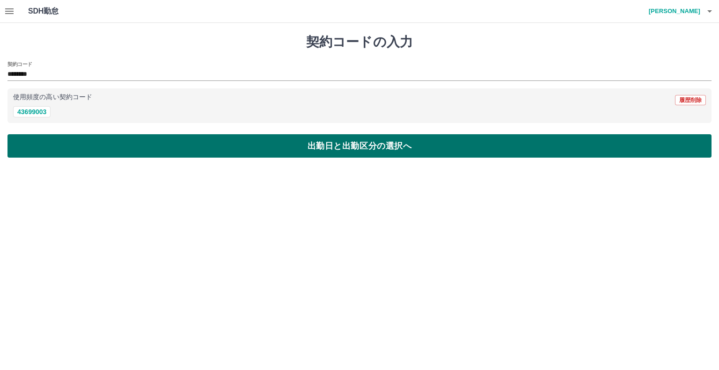
click at [92, 140] on button "出勤日と出勤区分の選択へ" at bounding box center [359, 145] width 704 height 23
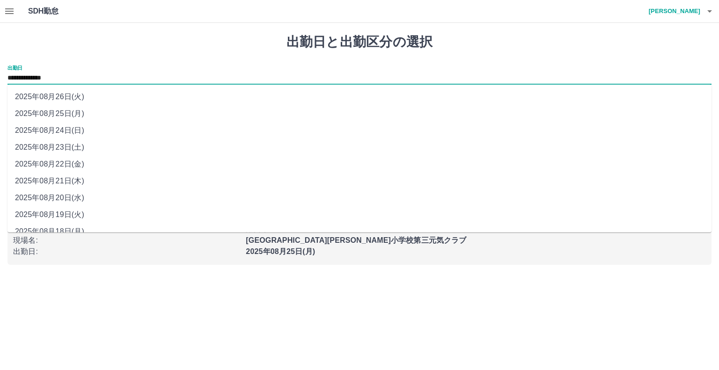
click at [79, 73] on input "**********" at bounding box center [359, 79] width 704 height 12
click at [66, 146] on li "2025年08月23日(土)" at bounding box center [359, 147] width 704 height 17
type input "**********"
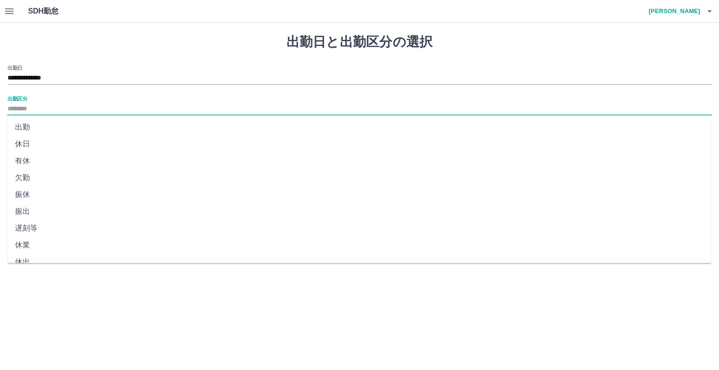
click at [43, 106] on input "出勤区分" at bounding box center [359, 109] width 704 height 12
click at [26, 143] on li "休日" at bounding box center [359, 144] width 704 height 17
type input "**"
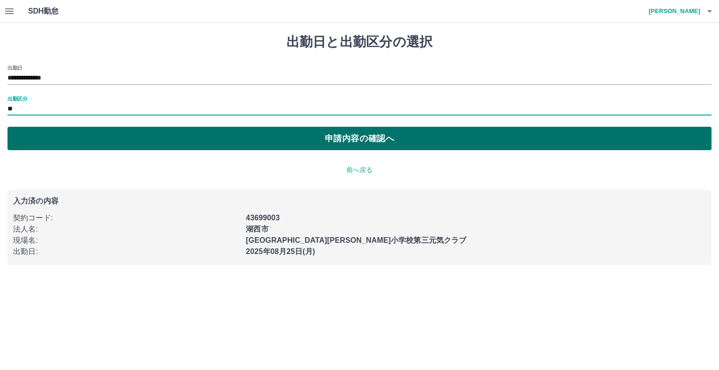
click at [353, 136] on button "申請内容の確認へ" at bounding box center [359, 138] width 704 height 23
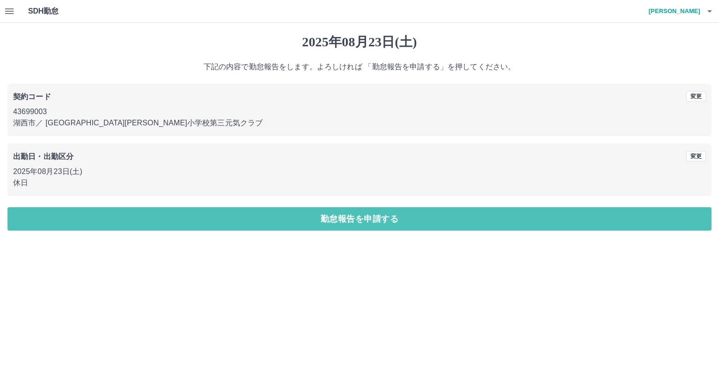
click at [361, 220] on button "勤怠報告を申請する" at bounding box center [359, 218] width 704 height 23
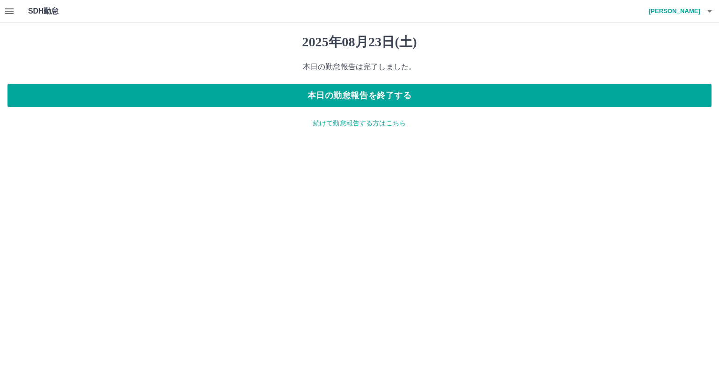
click at [710, 7] on icon "button" at bounding box center [709, 11] width 11 height 11
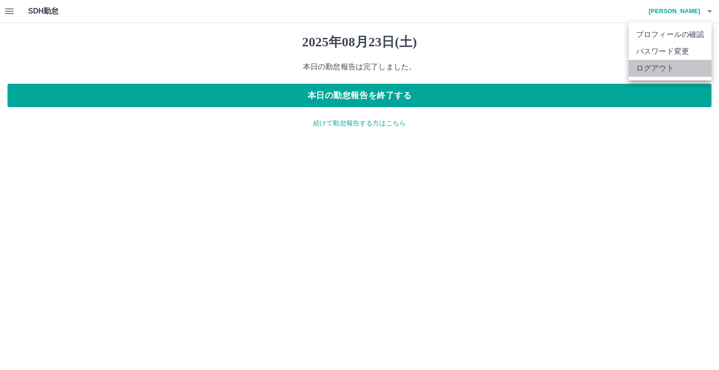
click at [659, 66] on li "ログアウト" at bounding box center [670, 68] width 83 height 17
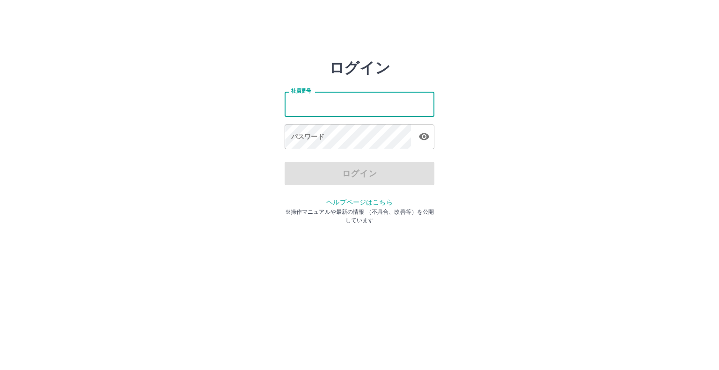
click at [309, 104] on input "社員番号" at bounding box center [360, 104] width 150 height 25
type input "*******"
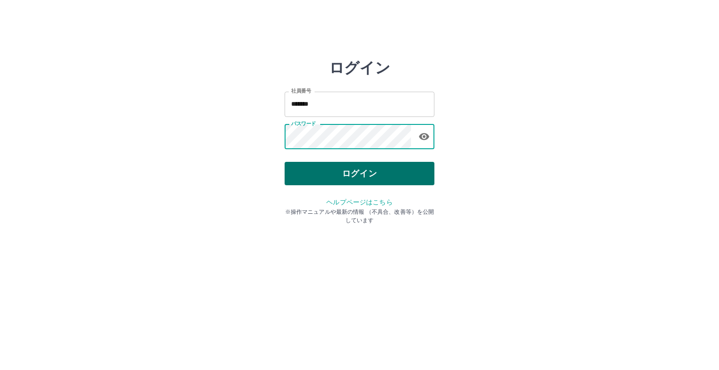
click at [349, 169] on button "ログイン" at bounding box center [360, 173] width 150 height 23
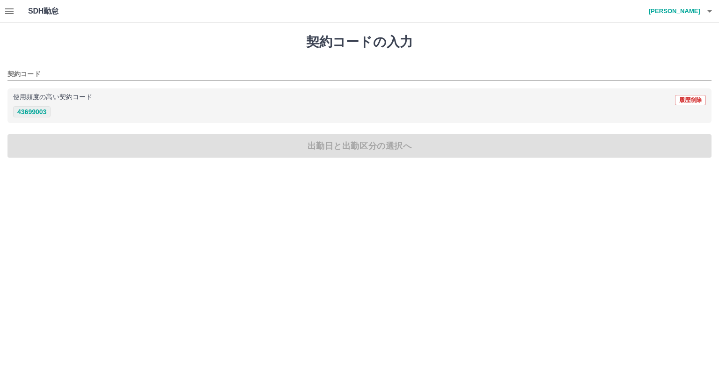
click at [28, 112] on button "43699003" at bounding box center [31, 111] width 37 height 11
type input "********"
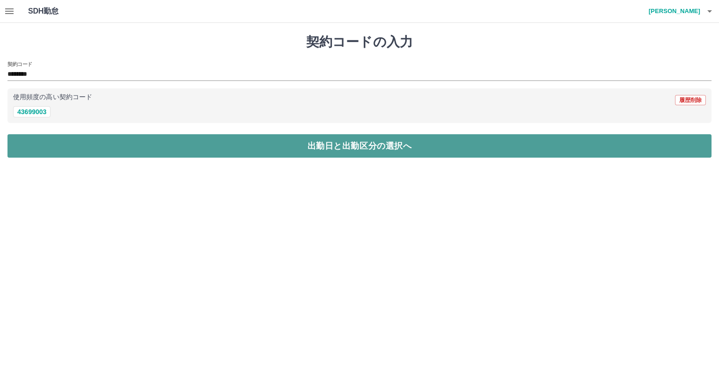
click at [100, 140] on button "出勤日と出勤区分の選択へ" at bounding box center [359, 145] width 704 height 23
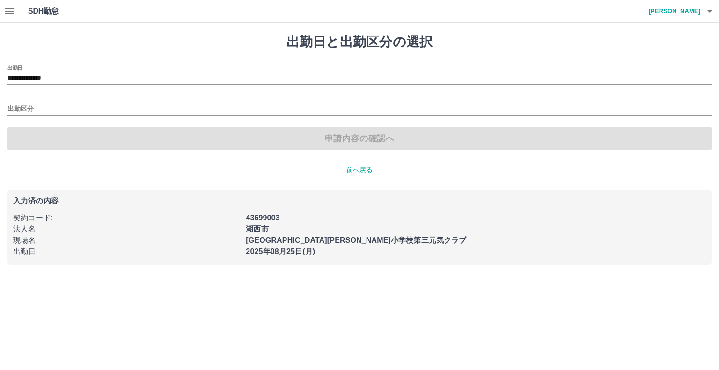
click at [75, 70] on div "**********" at bounding box center [359, 75] width 704 height 20
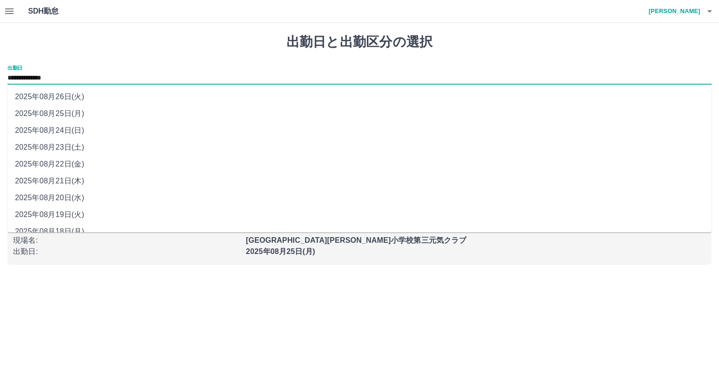
click at [75, 74] on input "**********" at bounding box center [359, 79] width 704 height 12
click at [80, 146] on li "2025年08月23日(土)" at bounding box center [359, 147] width 704 height 17
type input "**********"
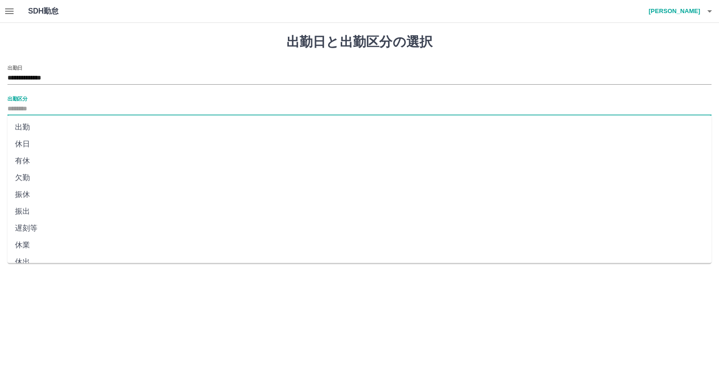
click at [34, 108] on input "出勤区分" at bounding box center [359, 109] width 704 height 12
drag, startPoint x: 21, startPoint y: 144, endPoint x: 26, endPoint y: 147, distance: 5.9
click at [24, 147] on li "休日" at bounding box center [359, 144] width 704 height 17
type input "**"
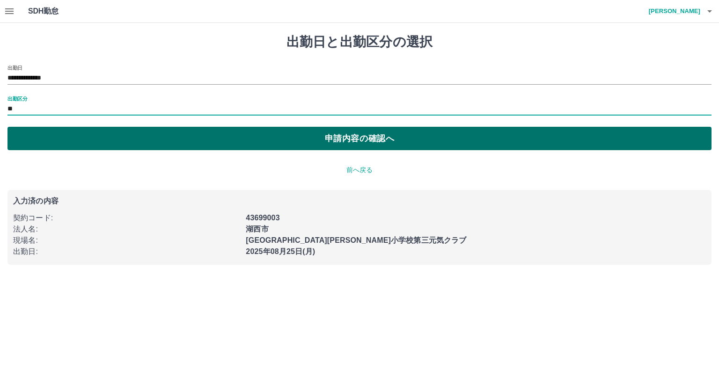
click at [365, 137] on button "申請内容の確認へ" at bounding box center [359, 138] width 704 height 23
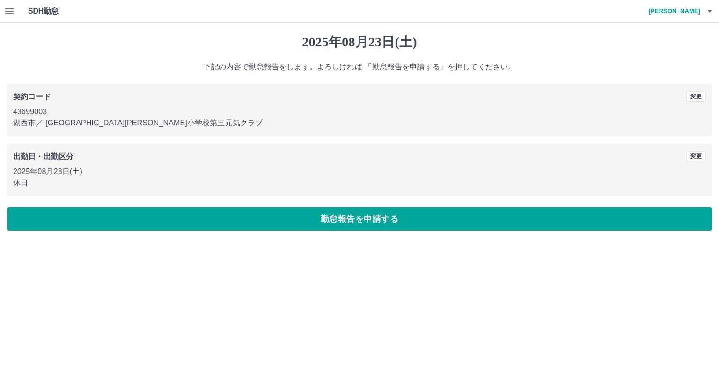
click at [372, 220] on button "勤怠報告を申請する" at bounding box center [359, 218] width 704 height 23
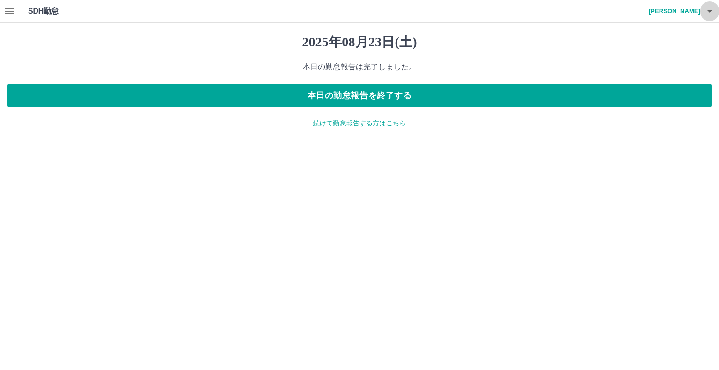
click at [707, 10] on icon "button" at bounding box center [709, 11] width 11 height 11
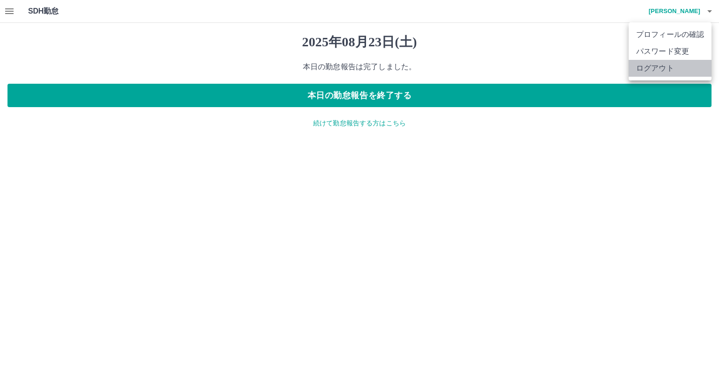
click at [652, 69] on li "ログアウト" at bounding box center [670, 68] width 83 height 17
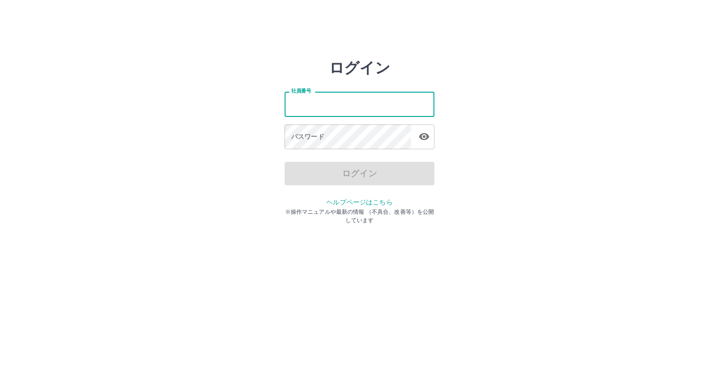
click at [309, 103] on input "社員番号" at bounding box center [360, 104] width 150 height 25
type input "*******"
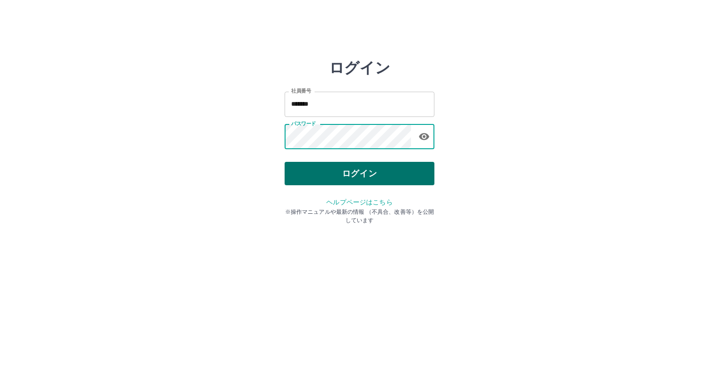
click at [347, 169] on button "ログイン" at bounding box center [360, 173] width 150 height 23
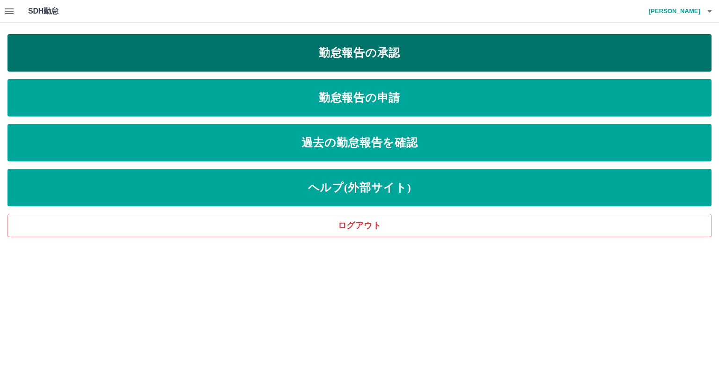
click at [202, 50] on link "勤怠報告の承認" at bounding box center [359, 52] width 704 height 37
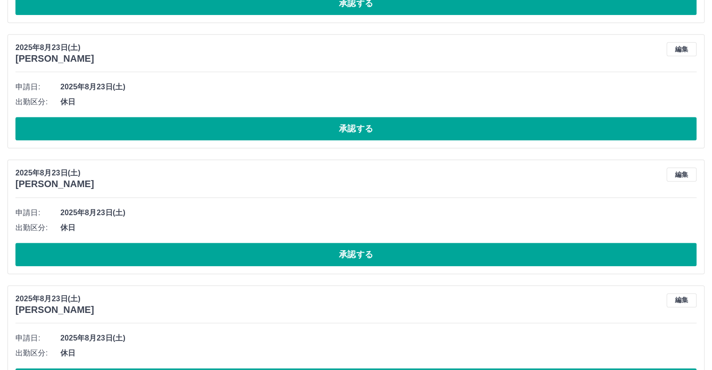
scroll to position [1022, 0]
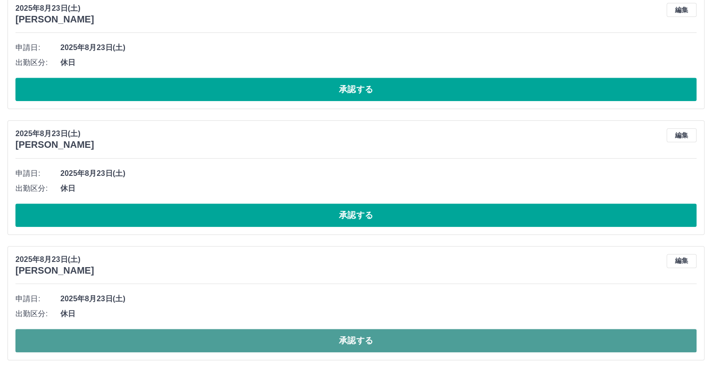
click at [359, 339] on button "承認する" at bounding box center [355, 340] width 681 height 23
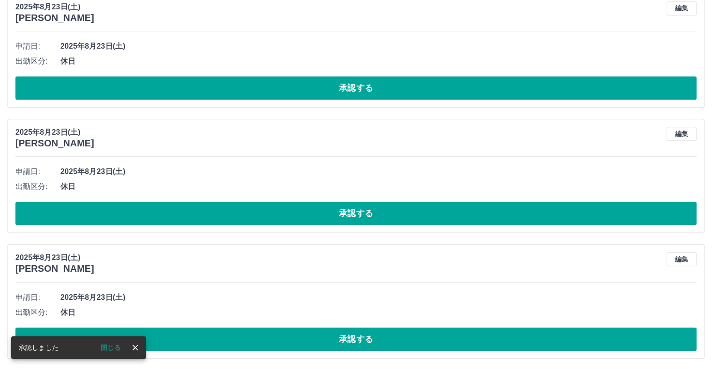
scroll to position [897, 0]
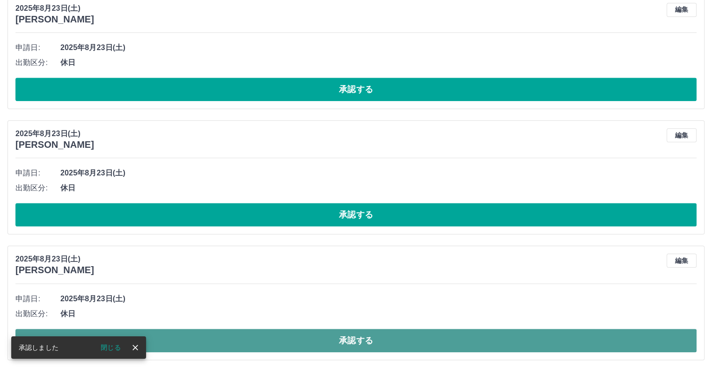
click at [362, 338] on button "承認する" at bounding box center [355, 340] width 681 height 23
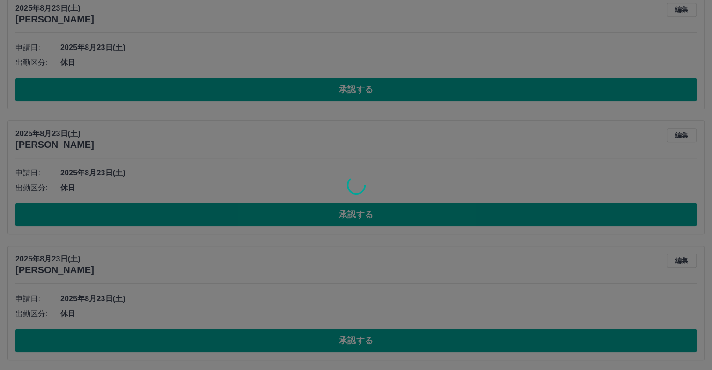
scroll to position [771, 0]
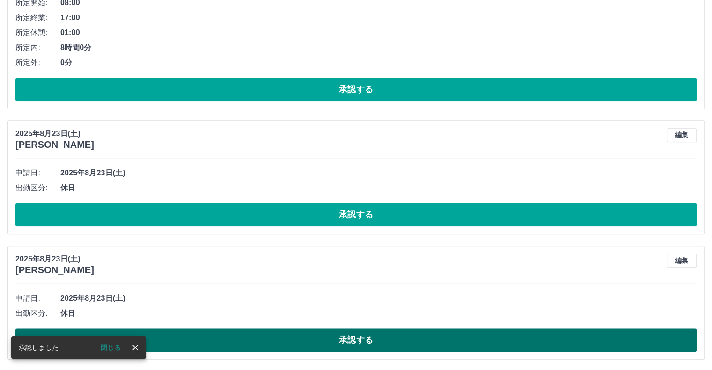
click at [352, 340] on button "承認する" at bounding box center [355, 340] width 681 height 23
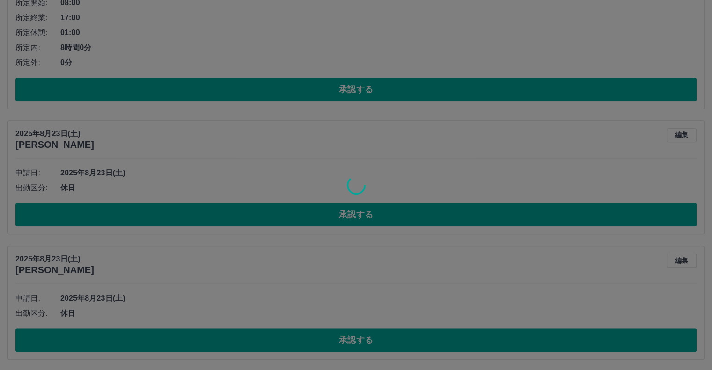
scroll to position [646, 0]
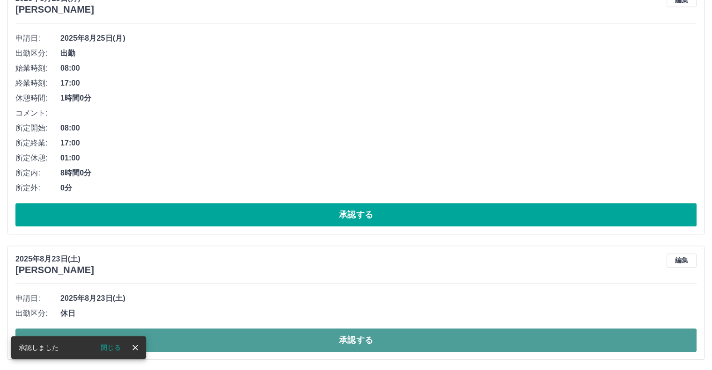
click at [347, 338] on button "承認する" at bounding box center [355, 340] width 681 height 23
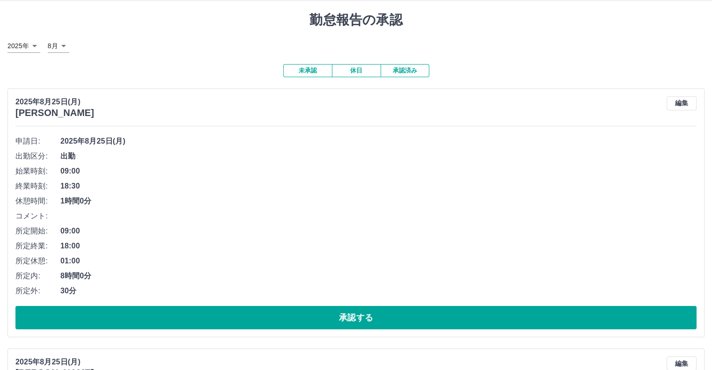
scroll to position [0, 0]
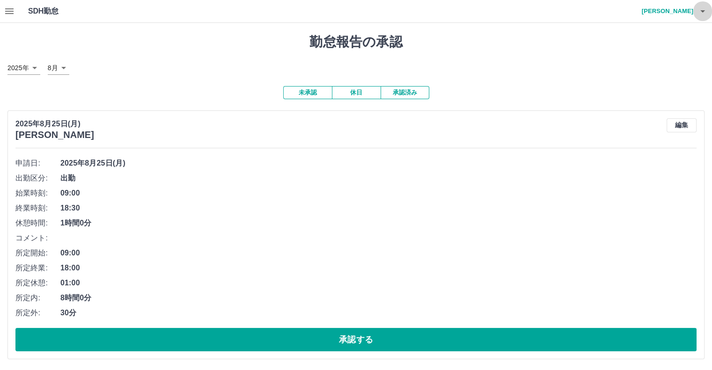
click at [702, 11] on icon "button" at bounding box center [702, 11] width 5 height 2
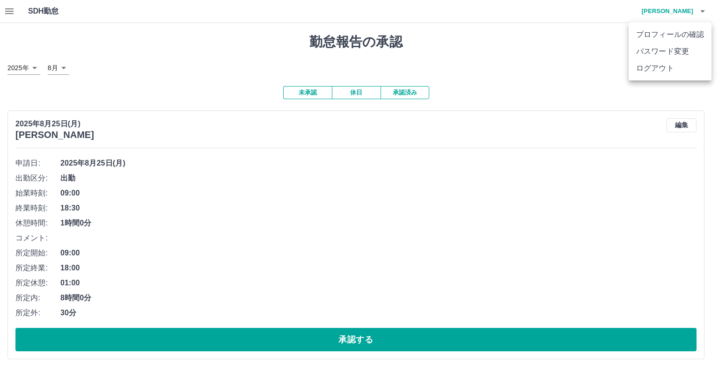
click at [537, 12] on div at bounding box center [359, 185] width 719 height 370
